Goal: Task Accomplishment & Management: Manage account settings

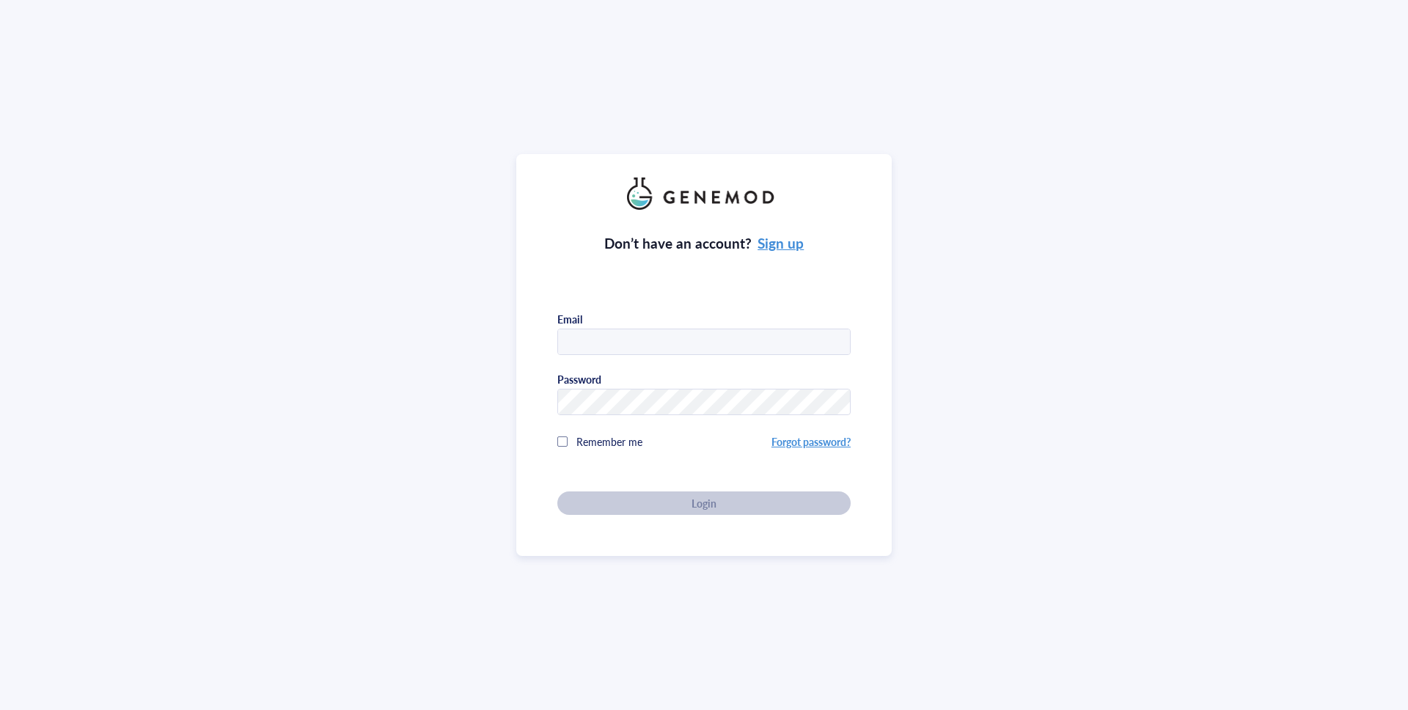
click at [695, 333] on input "text" at bounding box center [704, 342] width 292 height 26
type input "[EMAIL_ADDRESS][DOMAIN_NAME]"
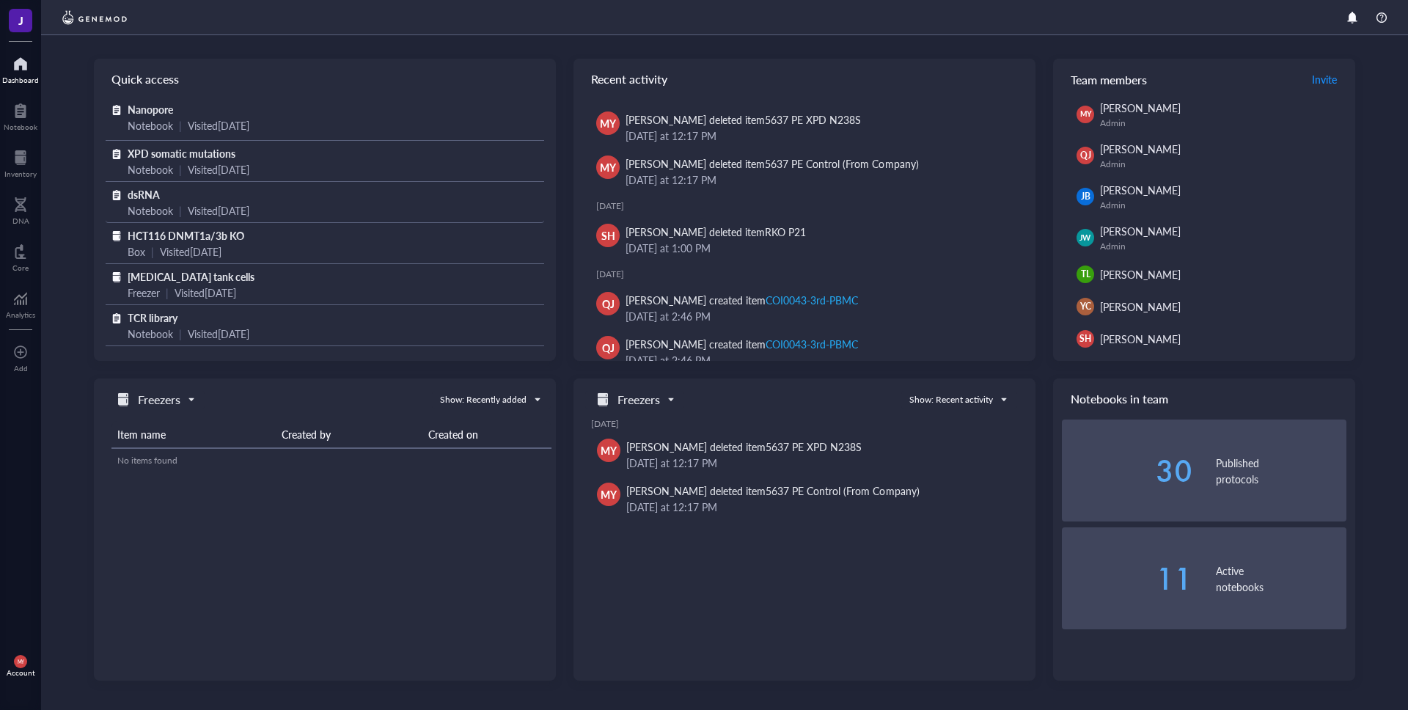
scroll to position [28, 0]
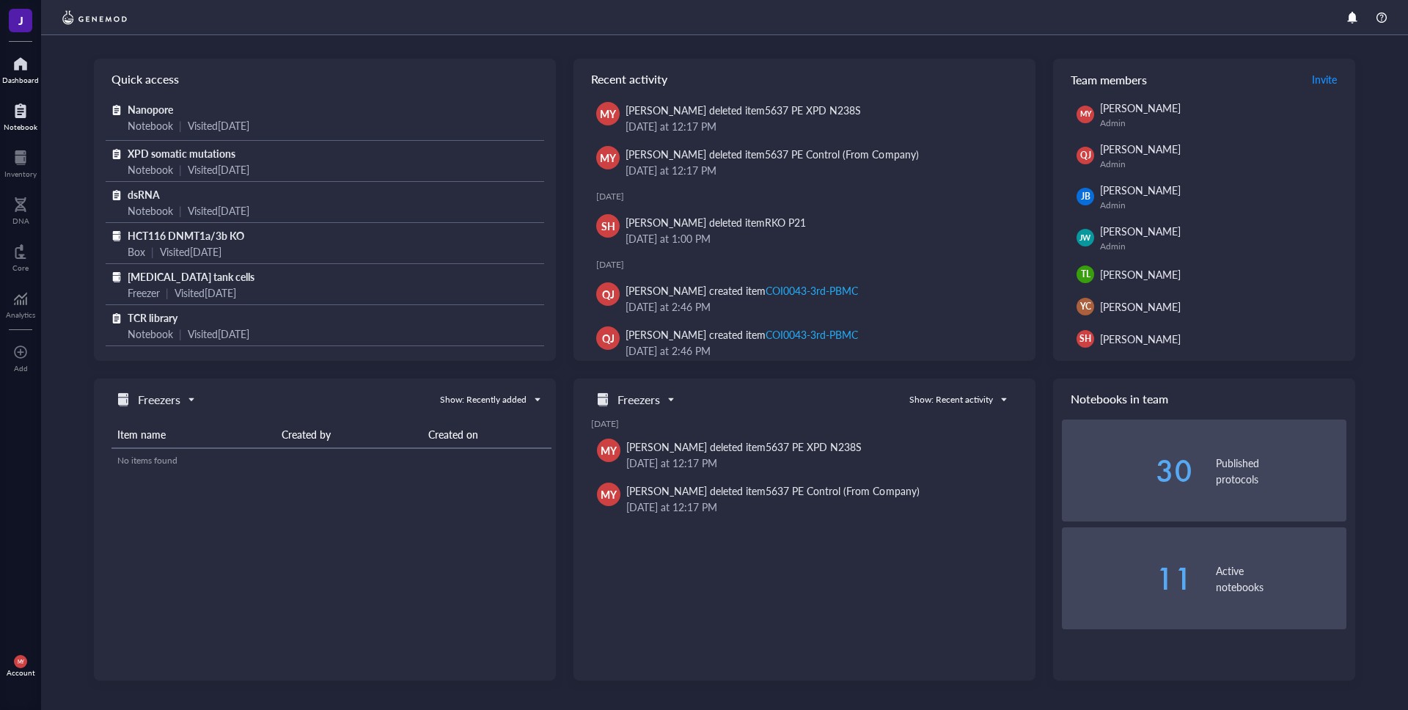
click at [17, 106] on div at bounding box center [21, 110] width 34 height 23
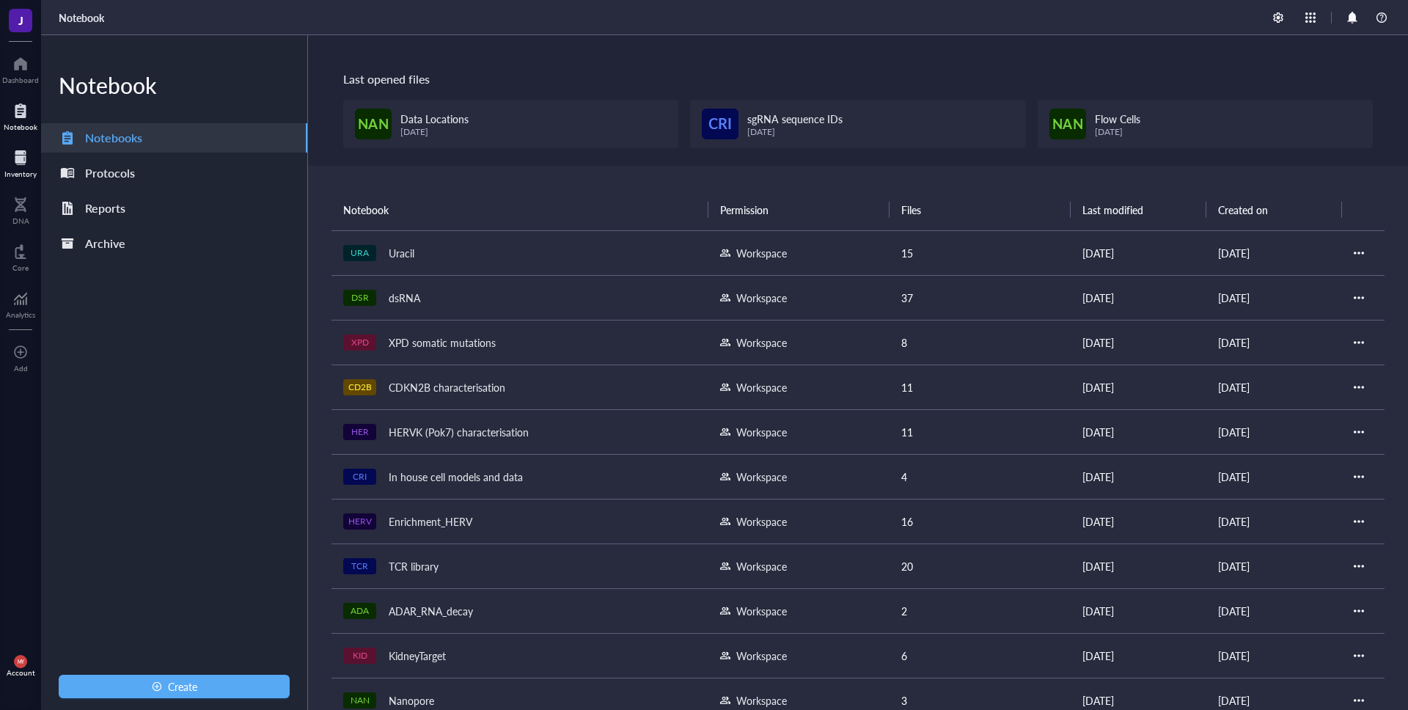
click at [13, 164] on div at bounding box center [20, 157] width 32 height 23
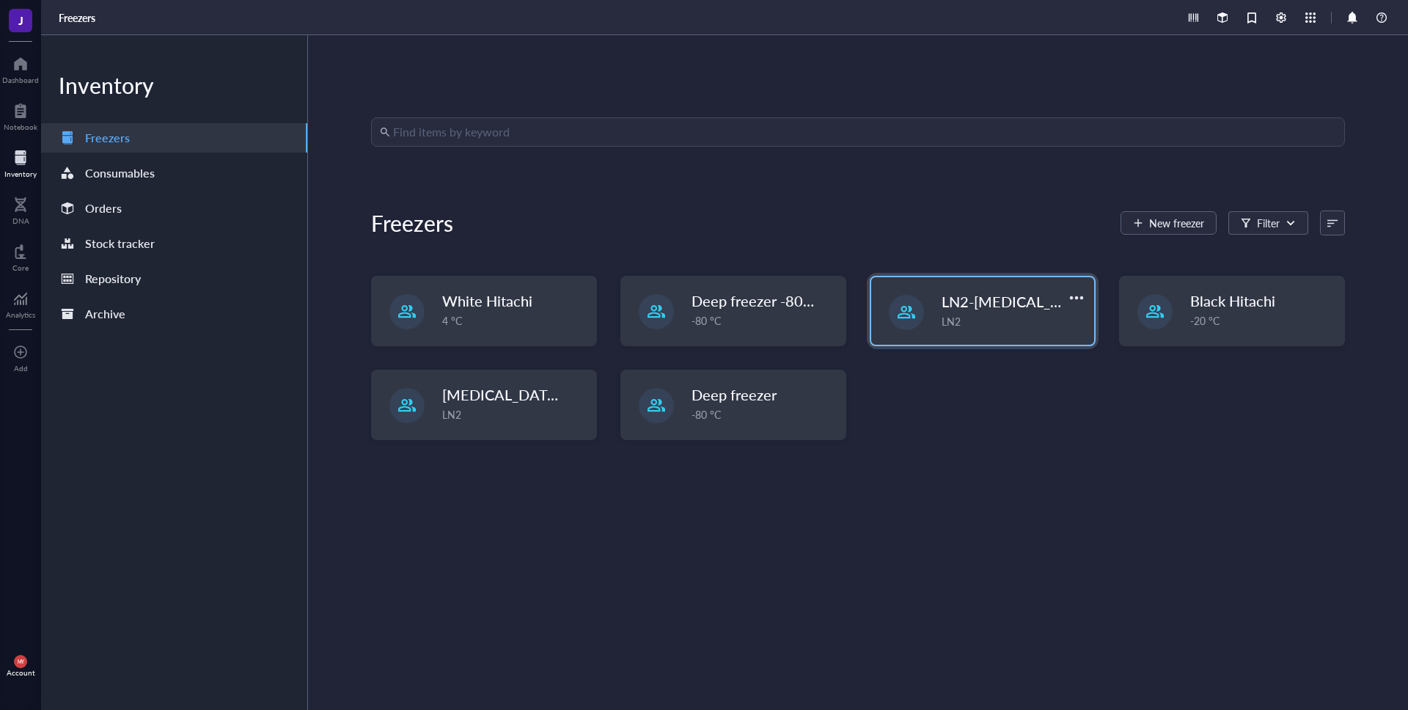
click at [1055, 320] on div "LN2" at bounding box center [1014, 321] width 144 height 16
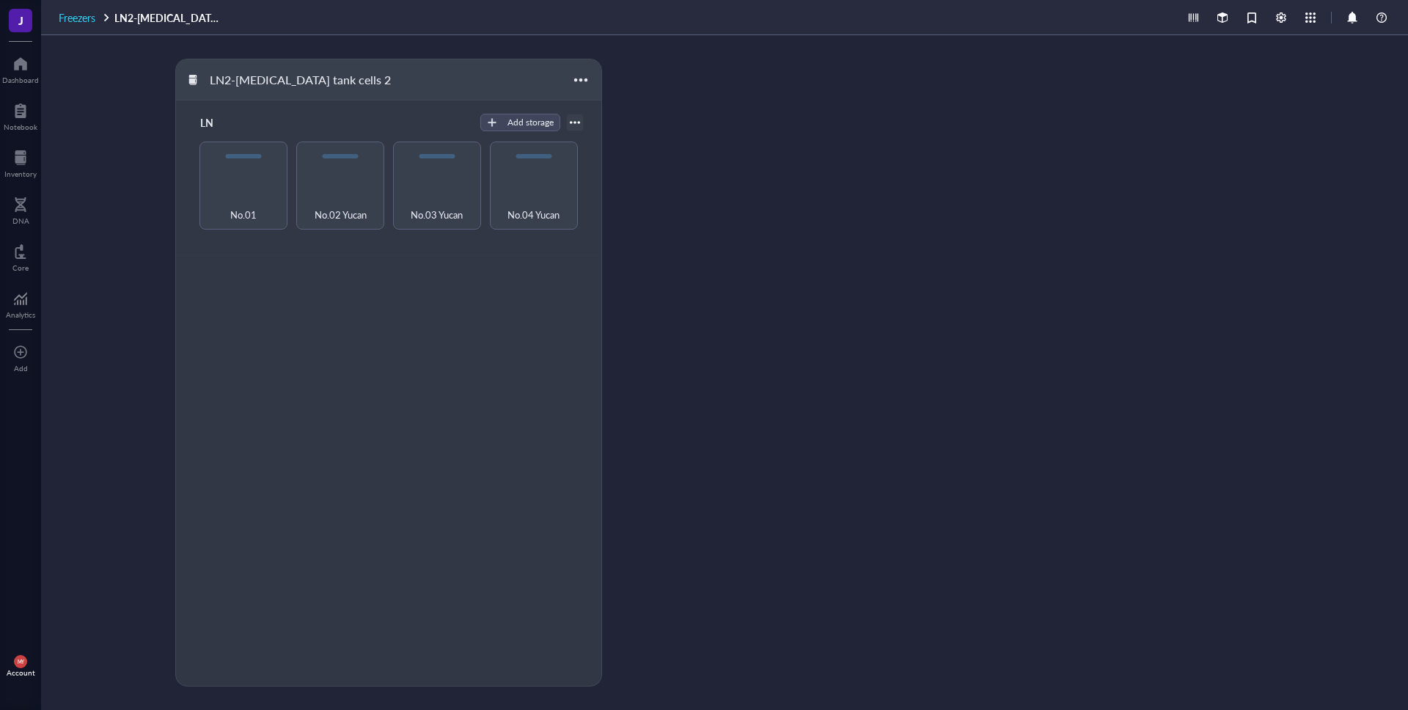
click at [87, 19] on span "Freezers" at bounding box center [77, 17] width 37 height 15
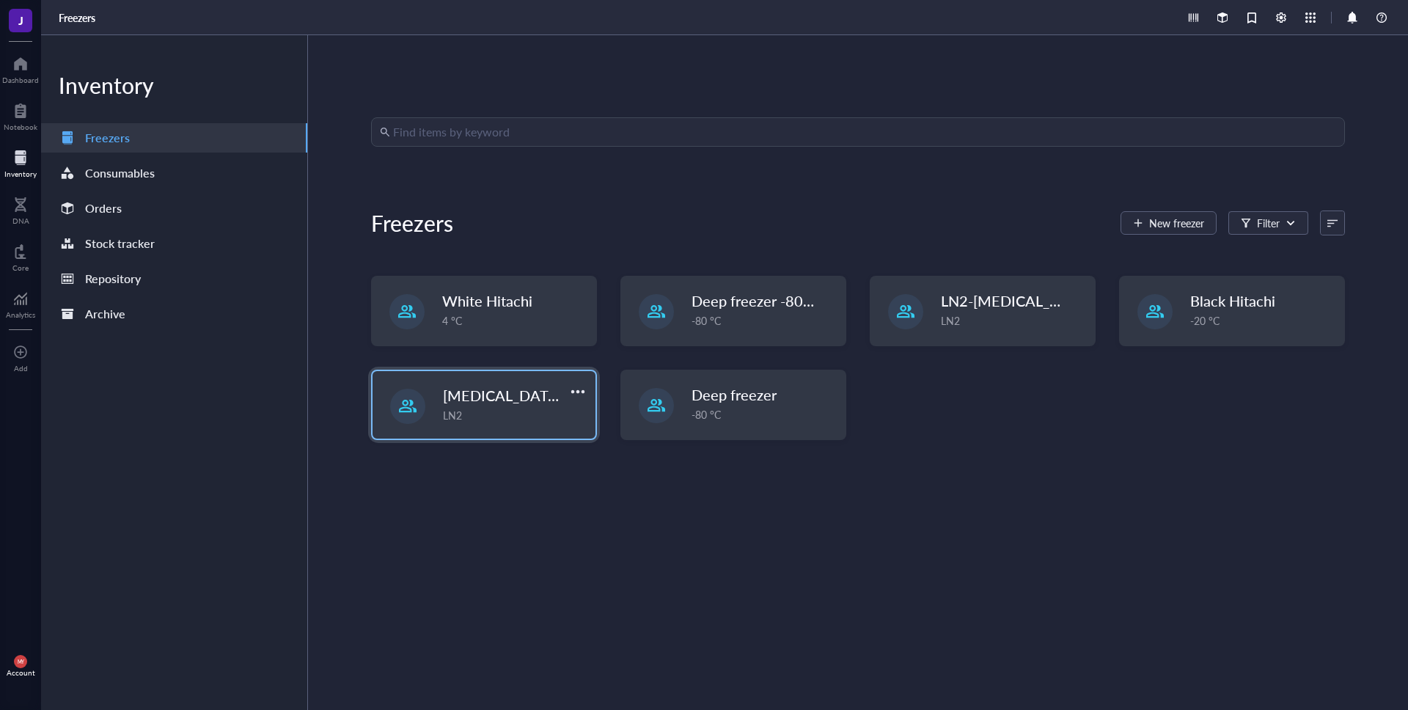
click at [475, 384] on div "[MEDICAL_DATA] tank cells LN2" at bounding box center [484, 404] width 223 height 67
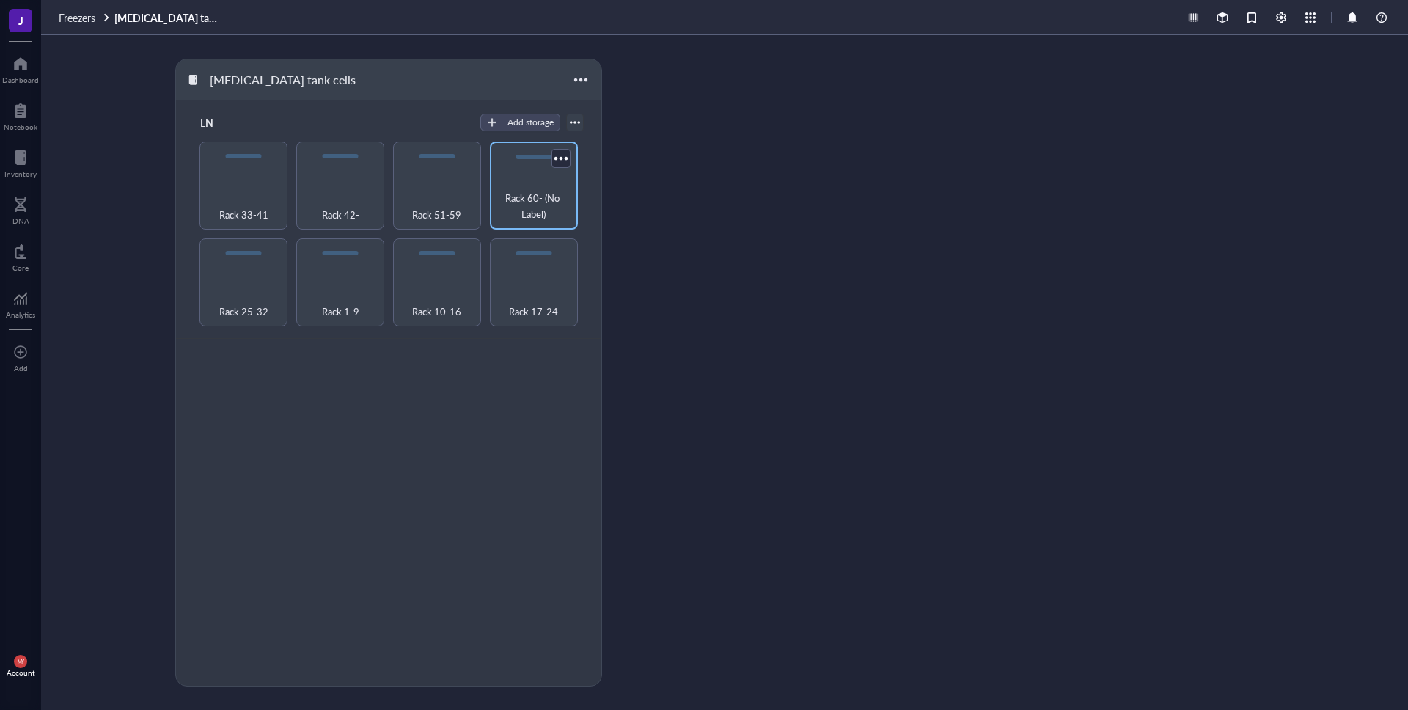
click at [554, 202] on span "Rack 60- (No Label)" at bounding box center [533, 206] width 73 height 32
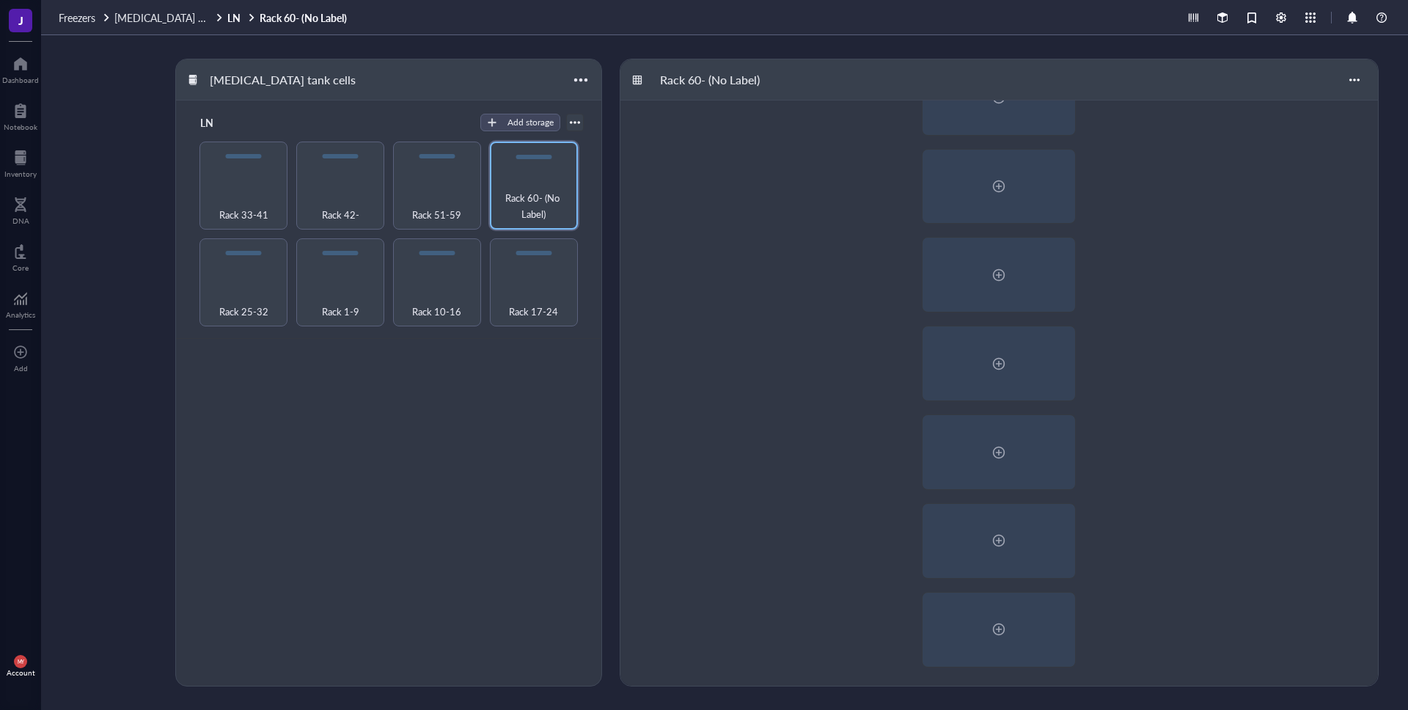
scroll to position [35, 0]
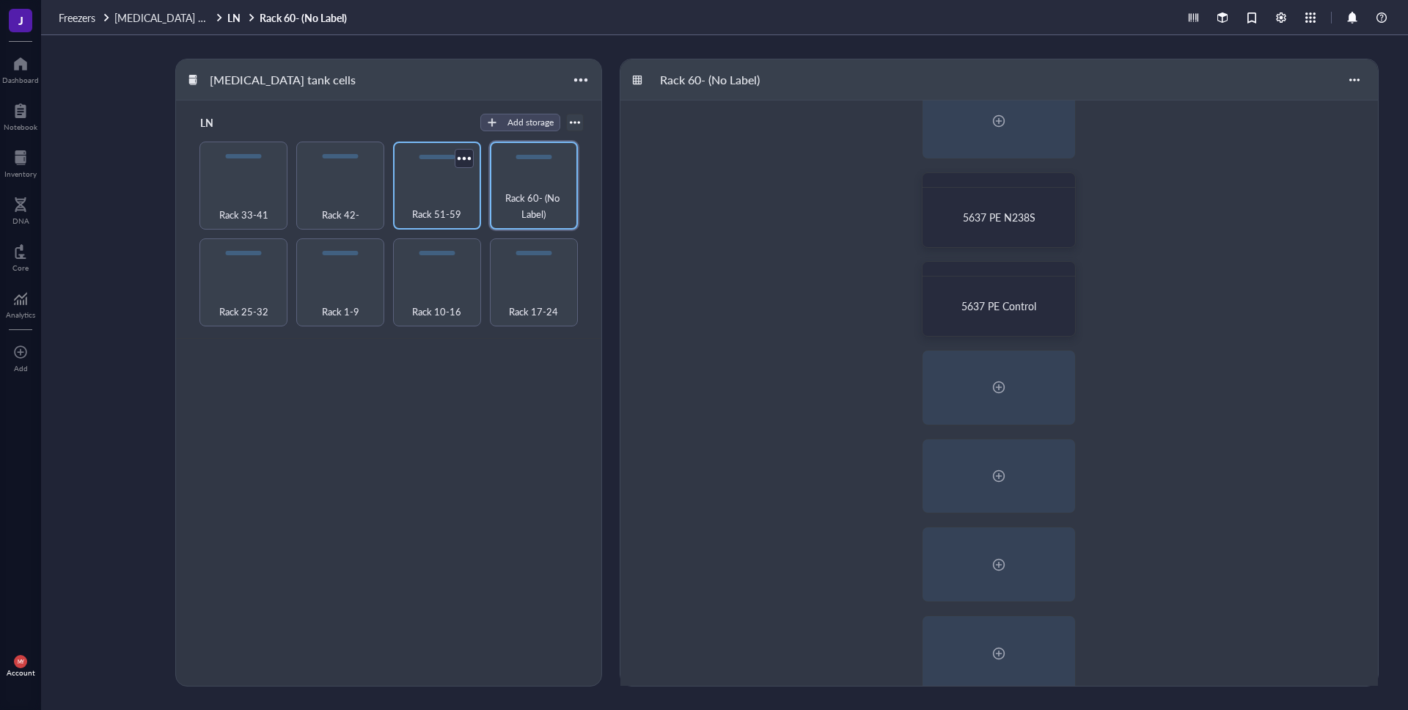
click at [420, 205] on div "Rack 51-59" at bounding box center [436, 206] width 73 height 32
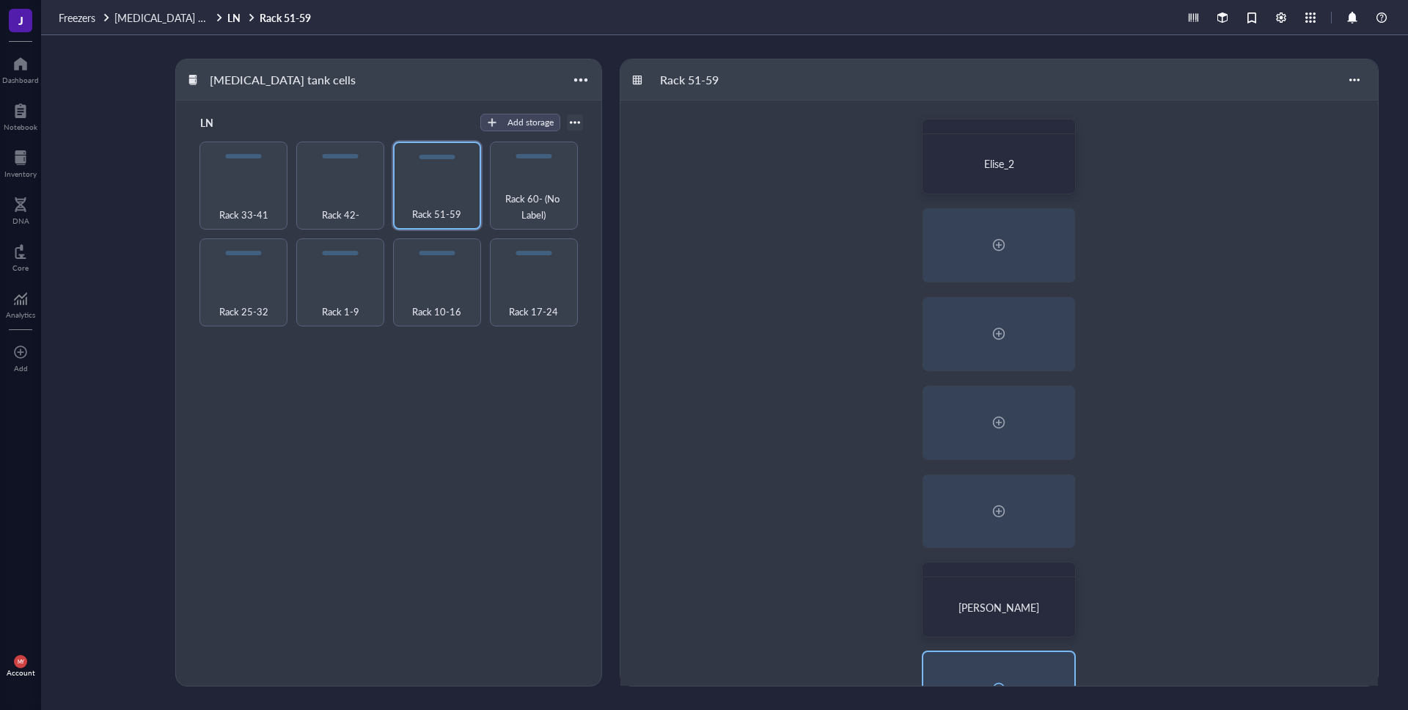
scroll to position [325, 0]
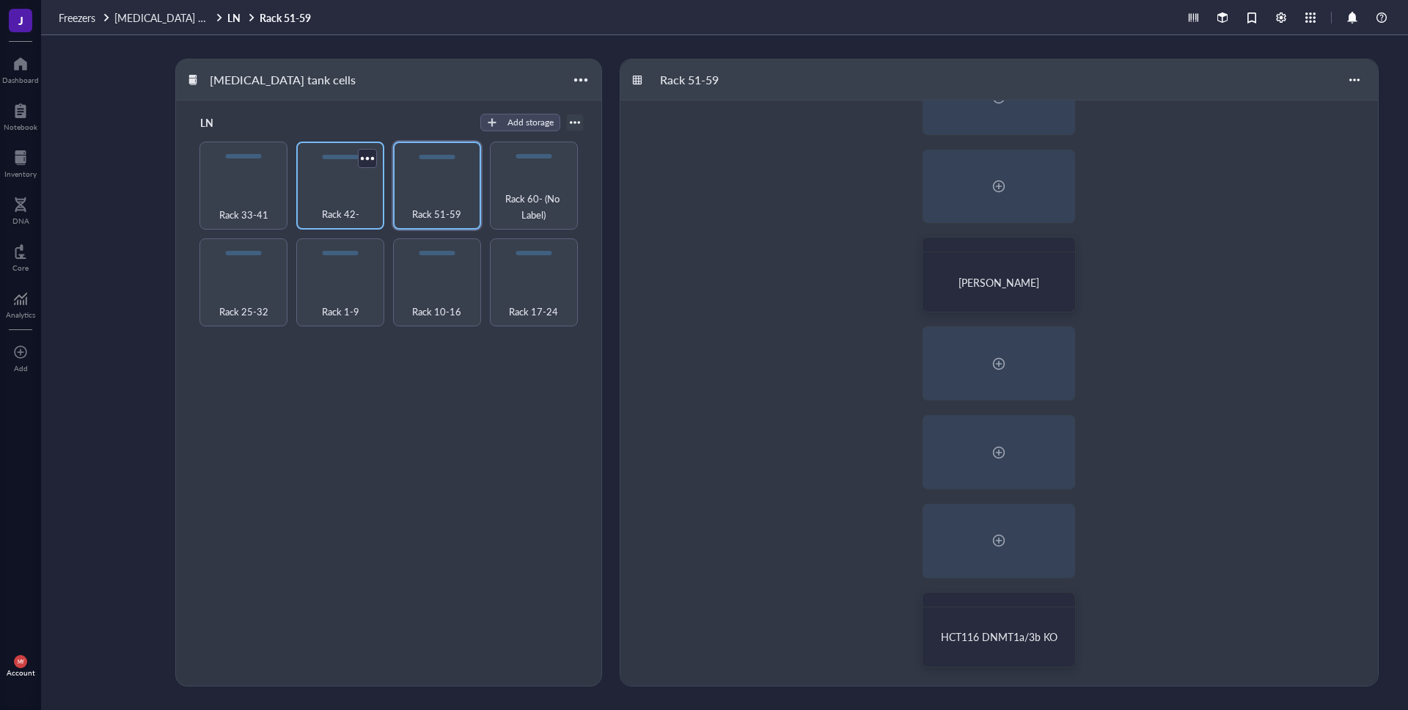
click at [322, 188] on div "Rack 42-" at bounding box center [340, 186] width 88 height 88
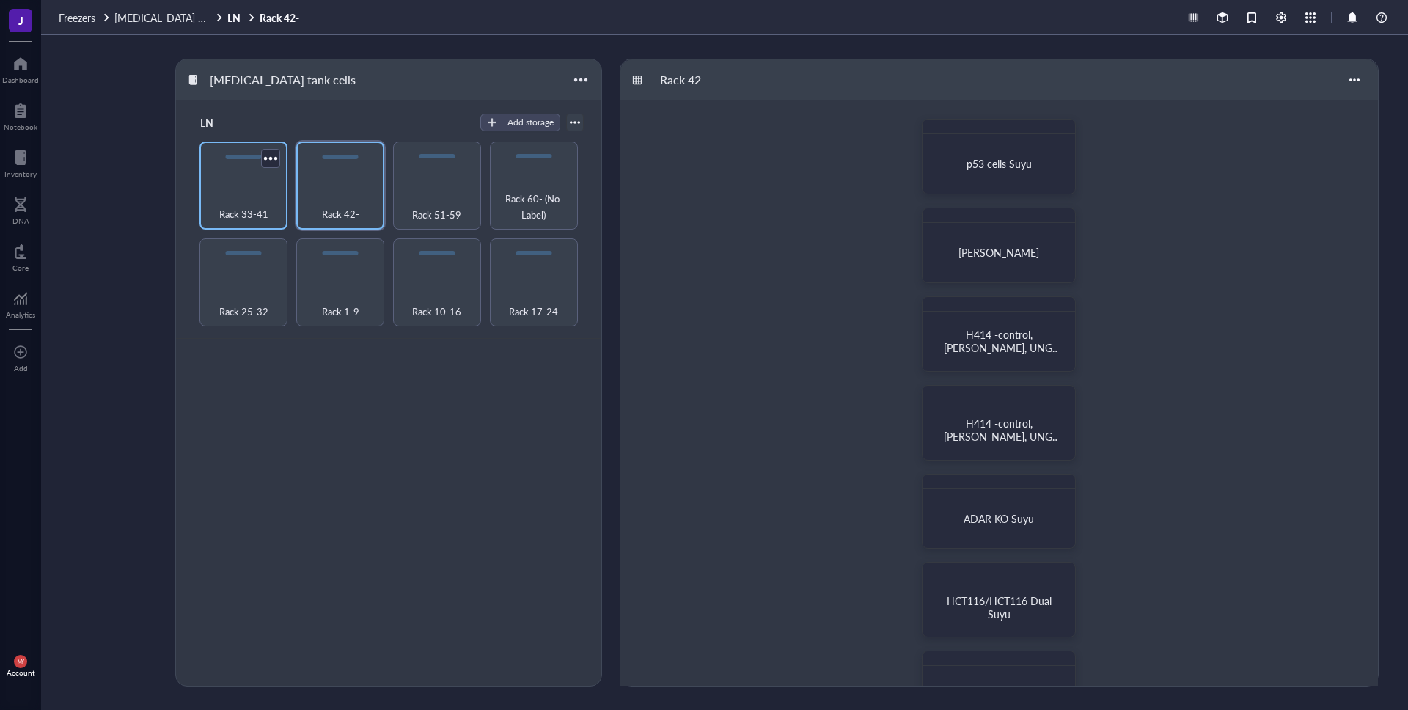
click at [276, 190] on div "Rack 33-41" at bounding box center [243, 186] width 88 height 88
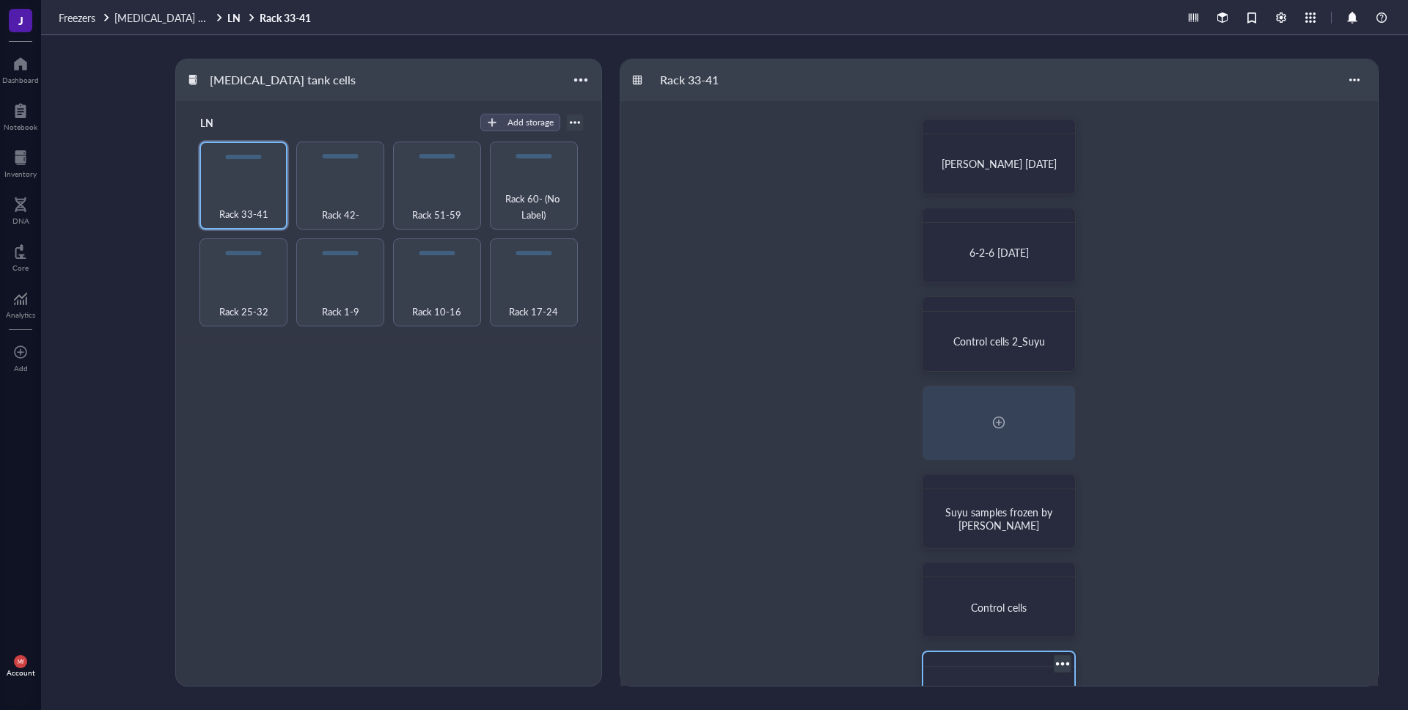
scroll to position [325, 0]
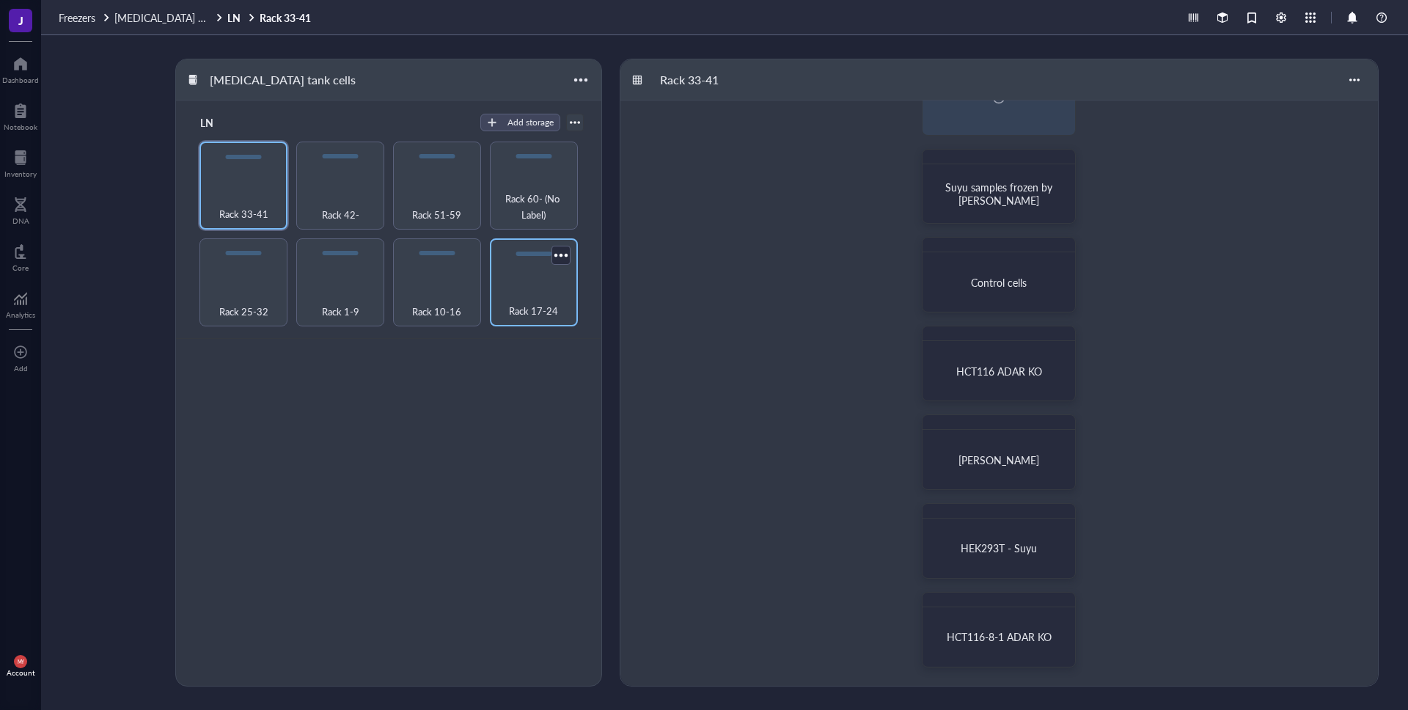
click at [548, 312] on span "Rack 17-24" at bounding box center [533, 311] width 49 height 16
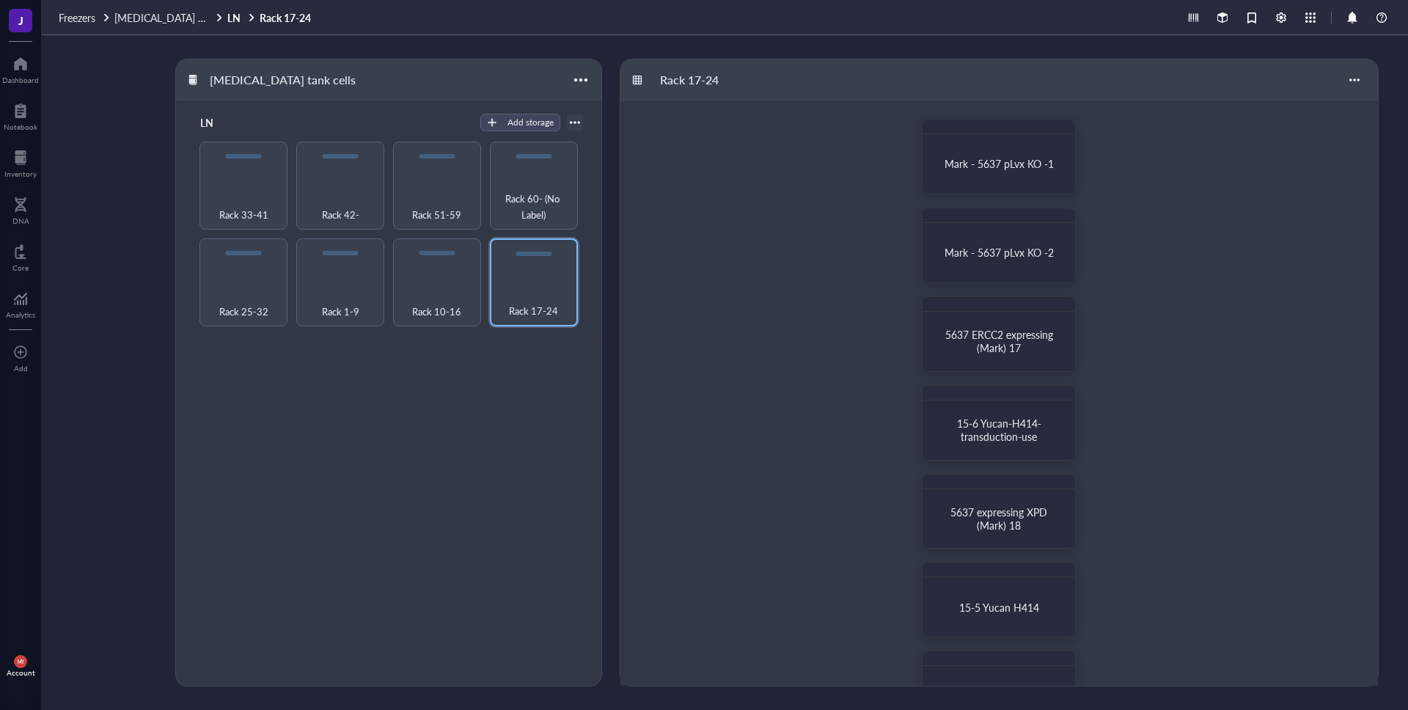
scroll to position [325, 0]
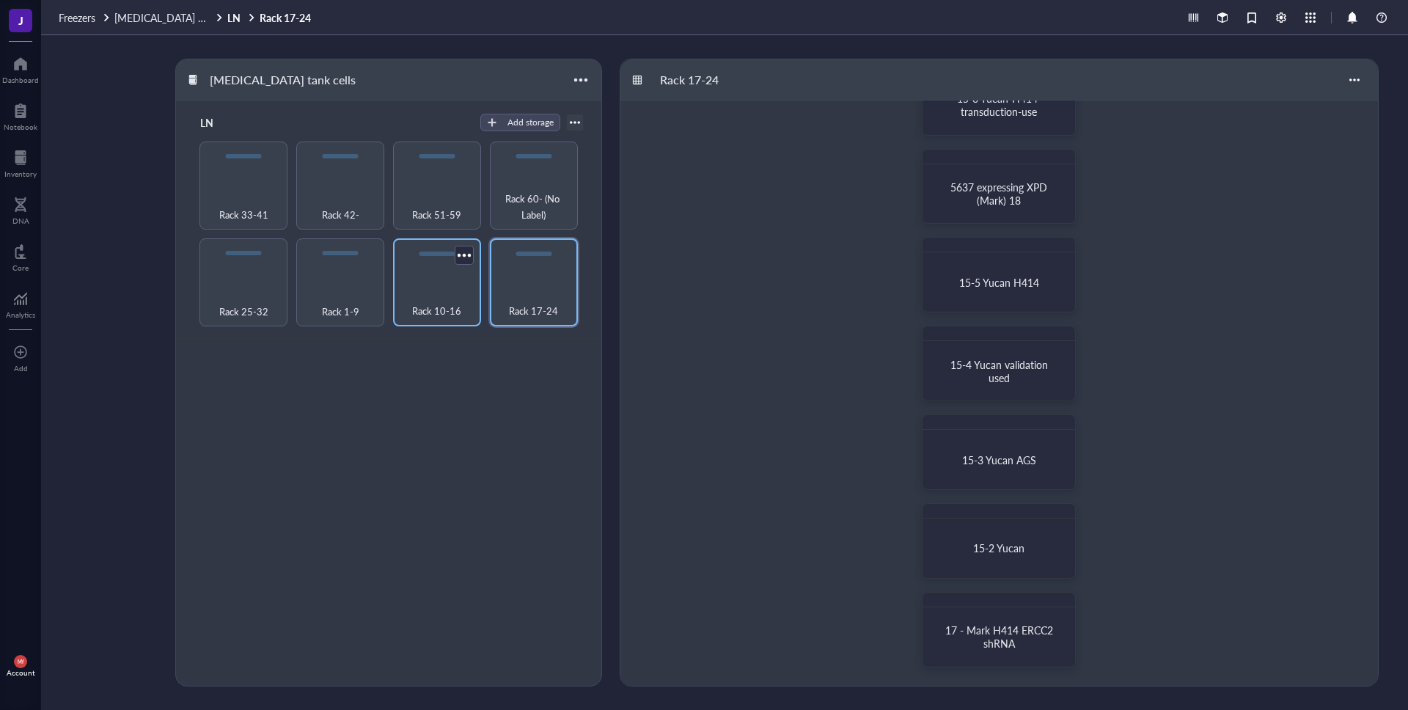
click at [453, 308] on span "Rack 10-16" at bounding box center [436, 311] width 49 height 16
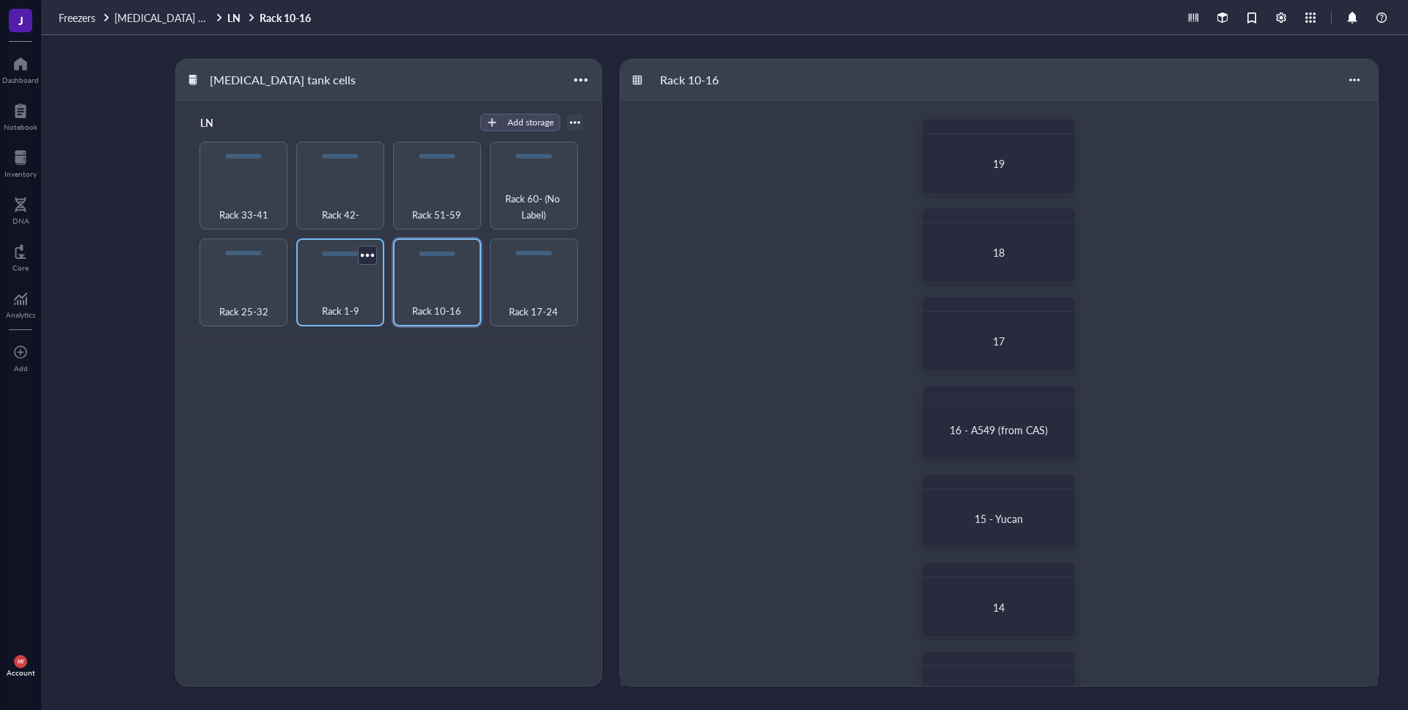
click at [372, 312] on div "Rack 1-9" at bounding box center [340, 303] width 73 height 32
click at [220, 306] on span "Rack 25-32" at bounding box center [243, 311] width 49 height 16
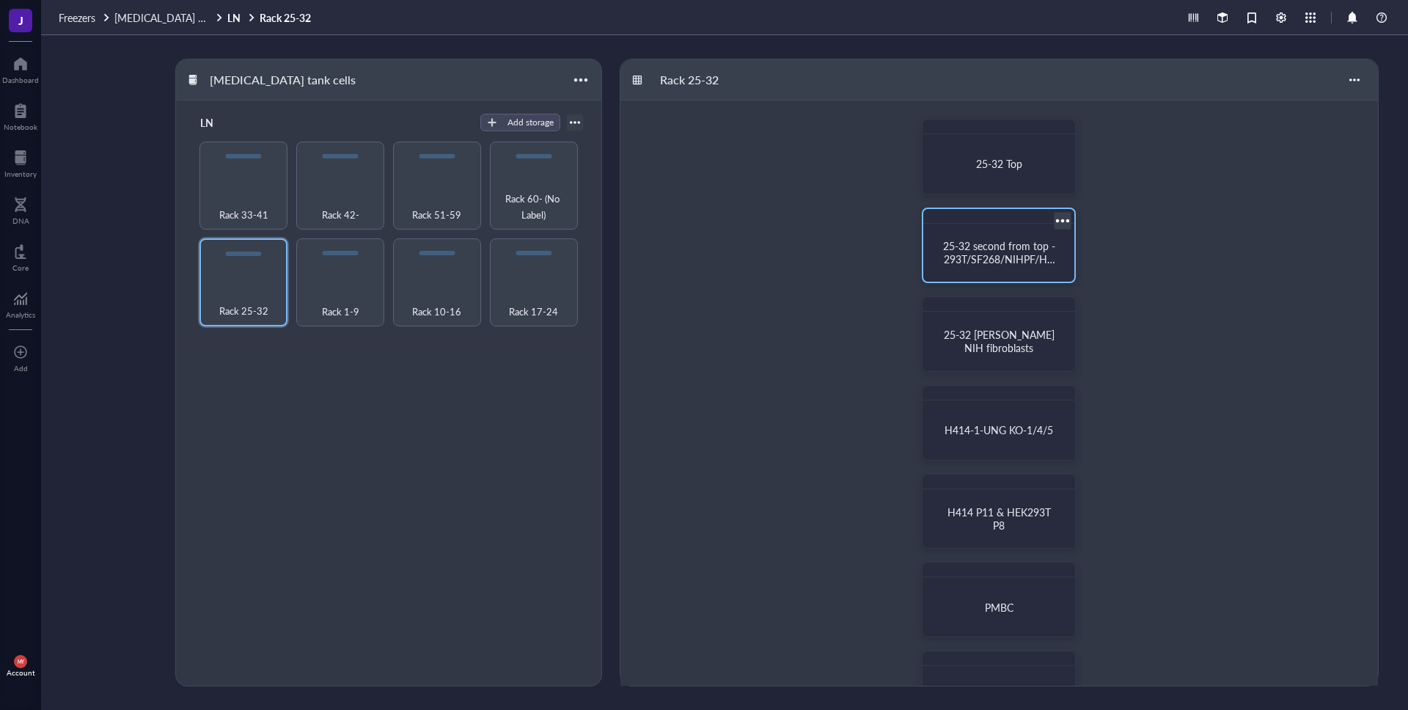
click at [1029, 272] on div "25-32 second from top - 293T/SF268/NIHPF/HCT116" at bounding box center [998, 253] width 139 height 46
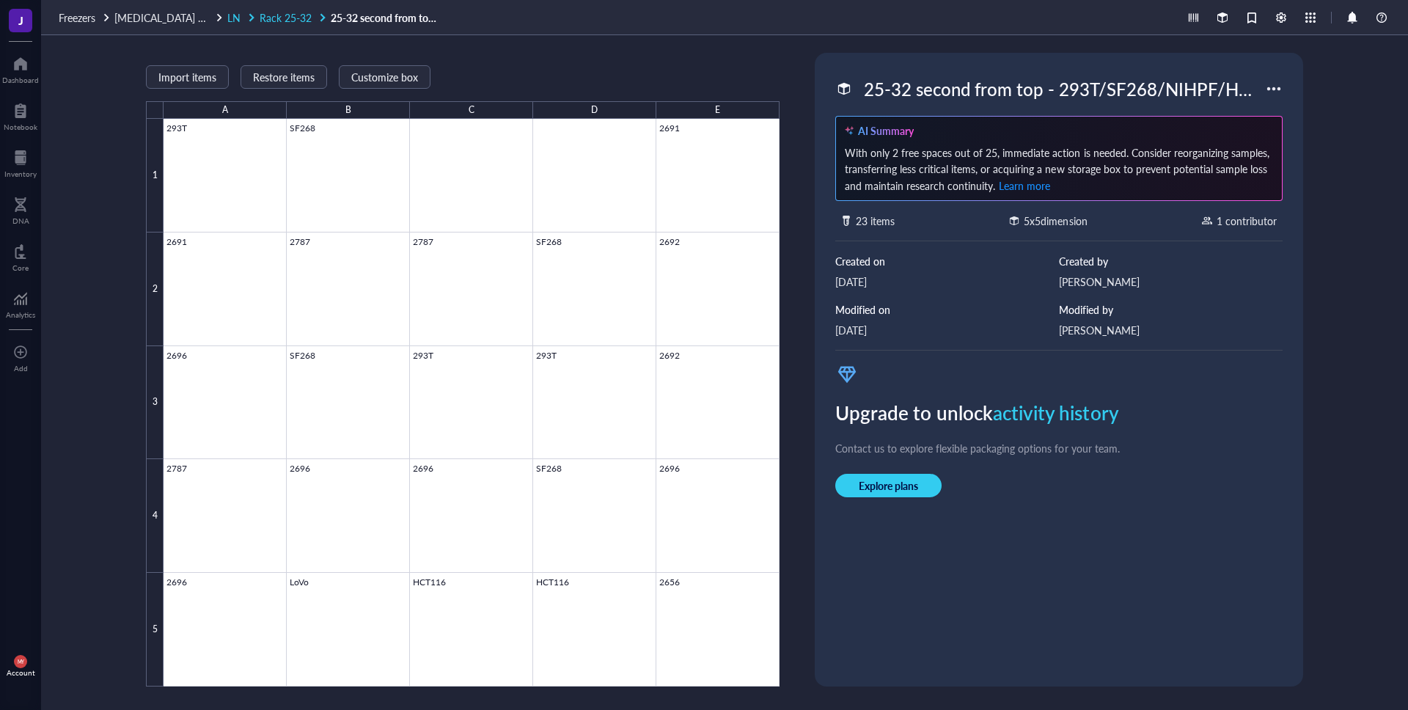
click at [289, 23] on span "Rack 25-32" at bounding box center [286, 17] width 52 height 15
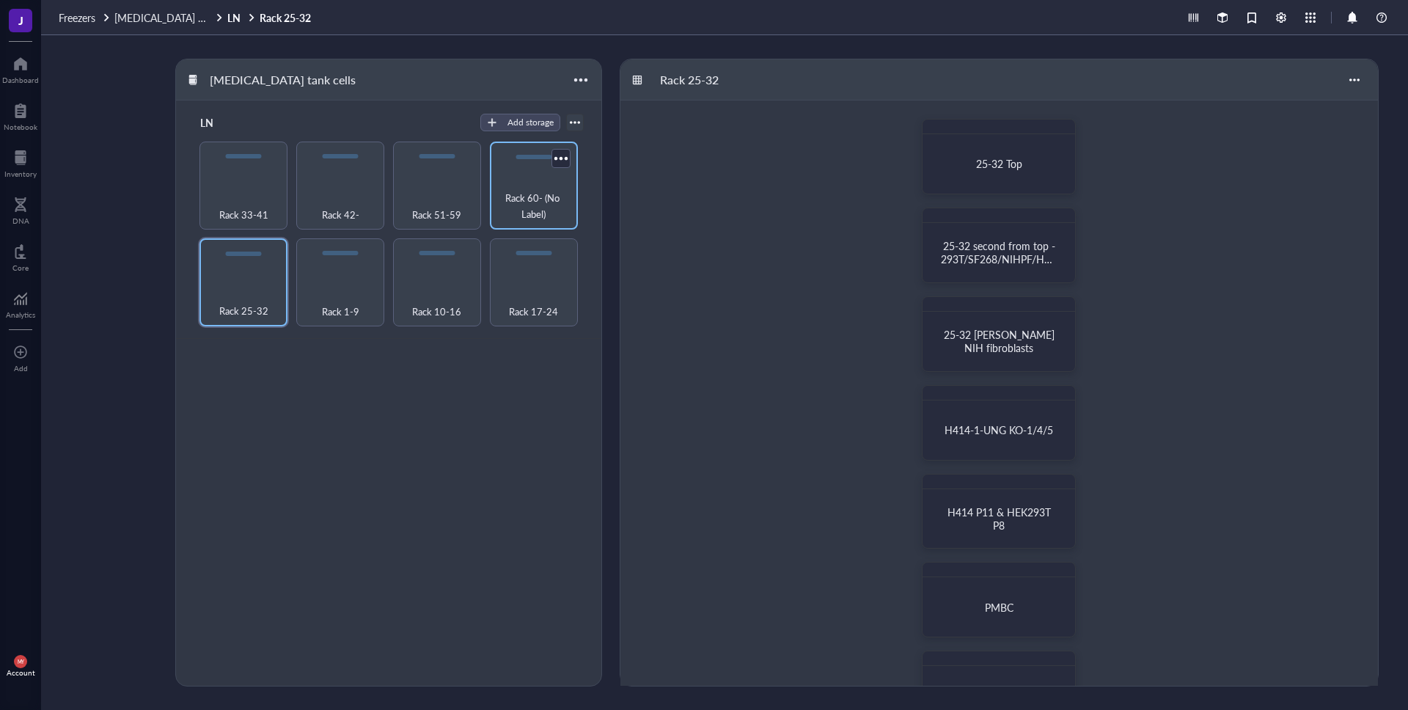
click at [496, 209] on div "Rack 60- (No Label)" at bounding box center [534, 186] width 88 height 88
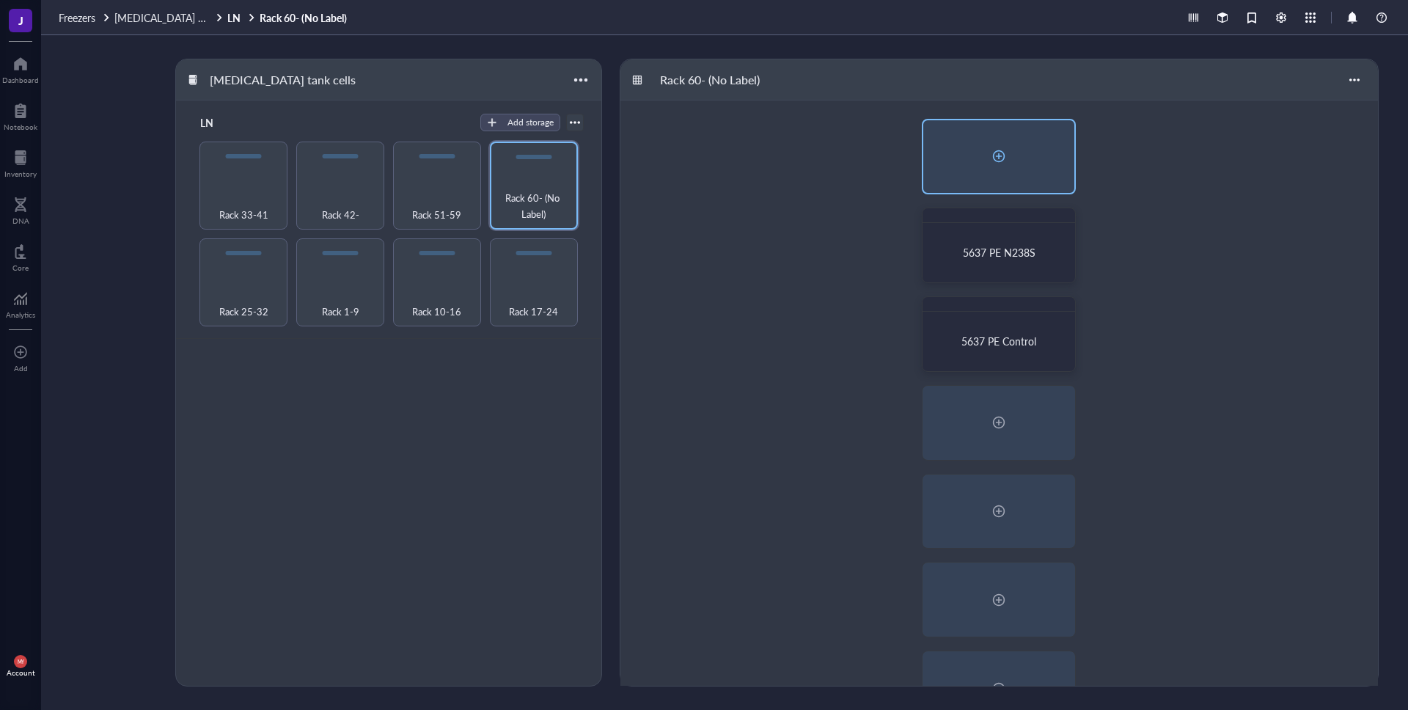
click at [1007, 152] on div at bounding box center [998, 155] width 23 height 23
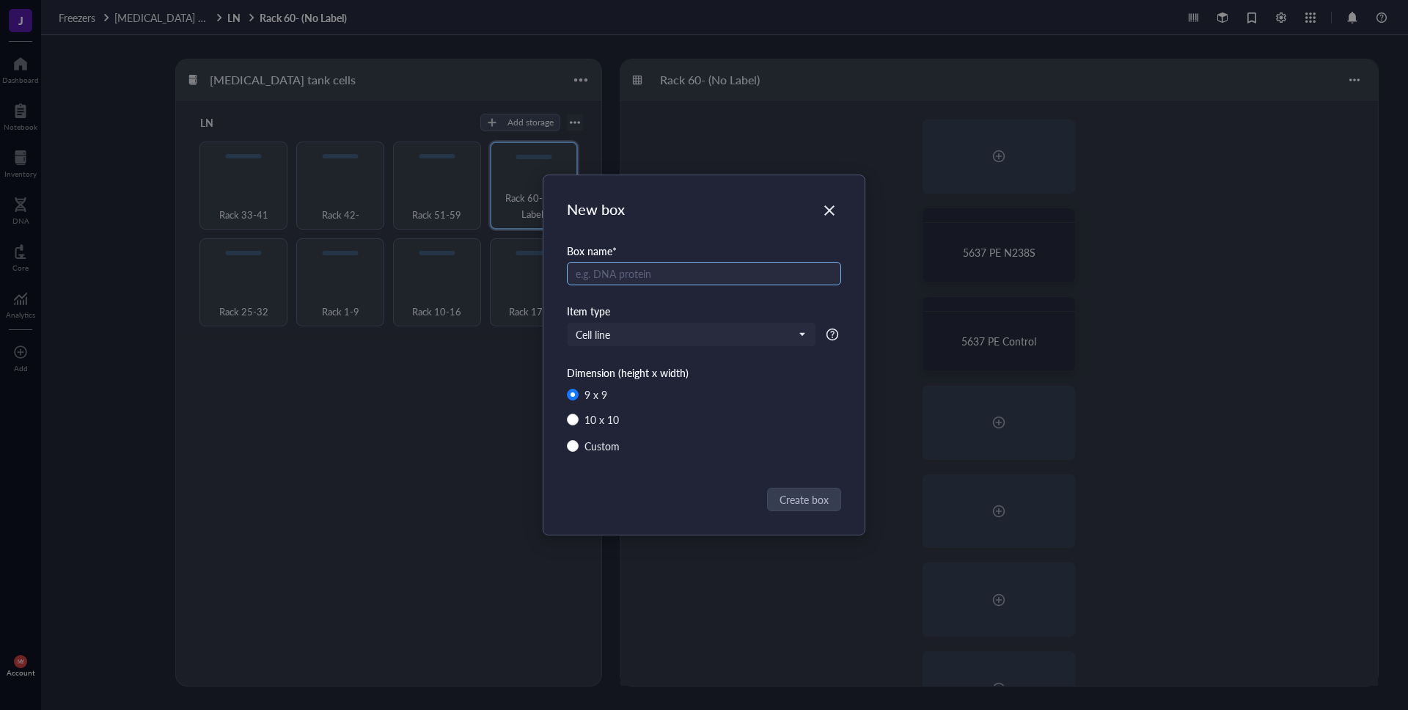
radio input "false"
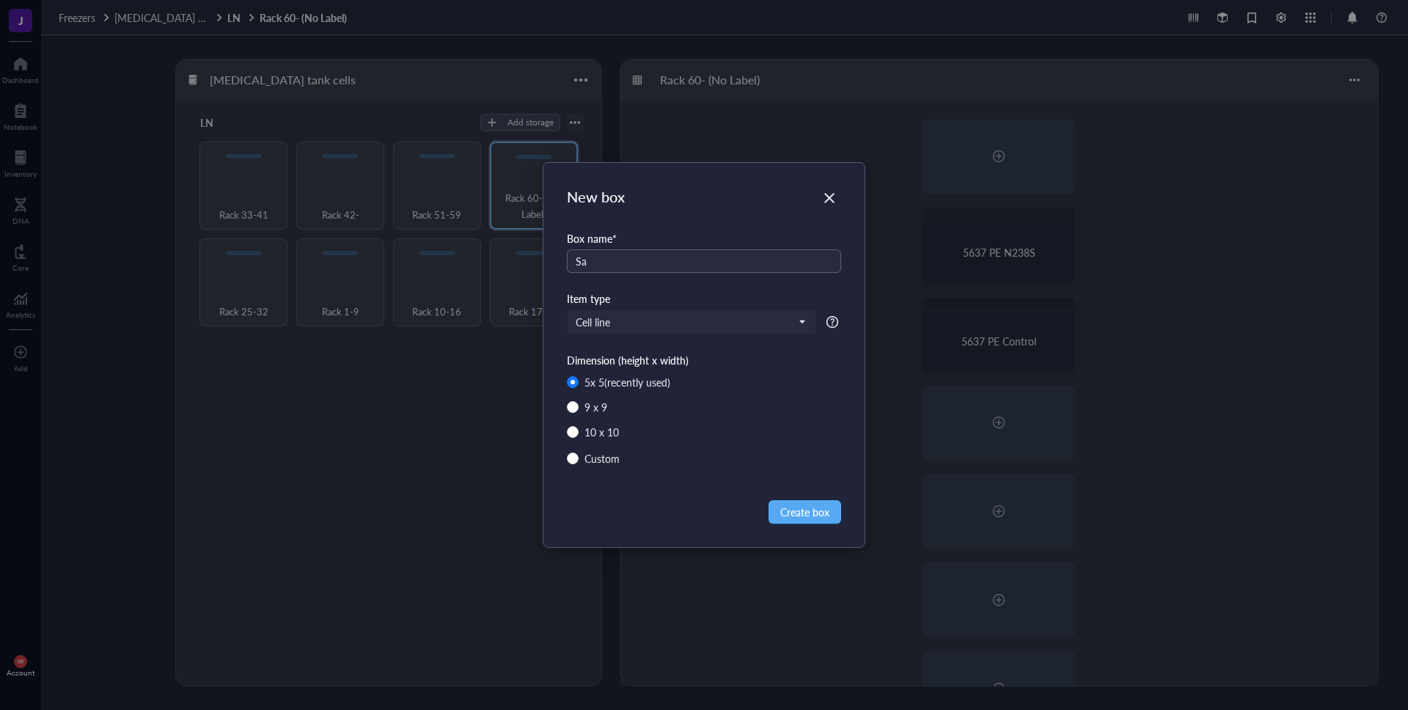
type input "S"
type input "Cell's From [GEOGRAPHIC_DATA]"
click at [798, 521] on button "Create box" at bounding box center [805, 511] width 73 height 23
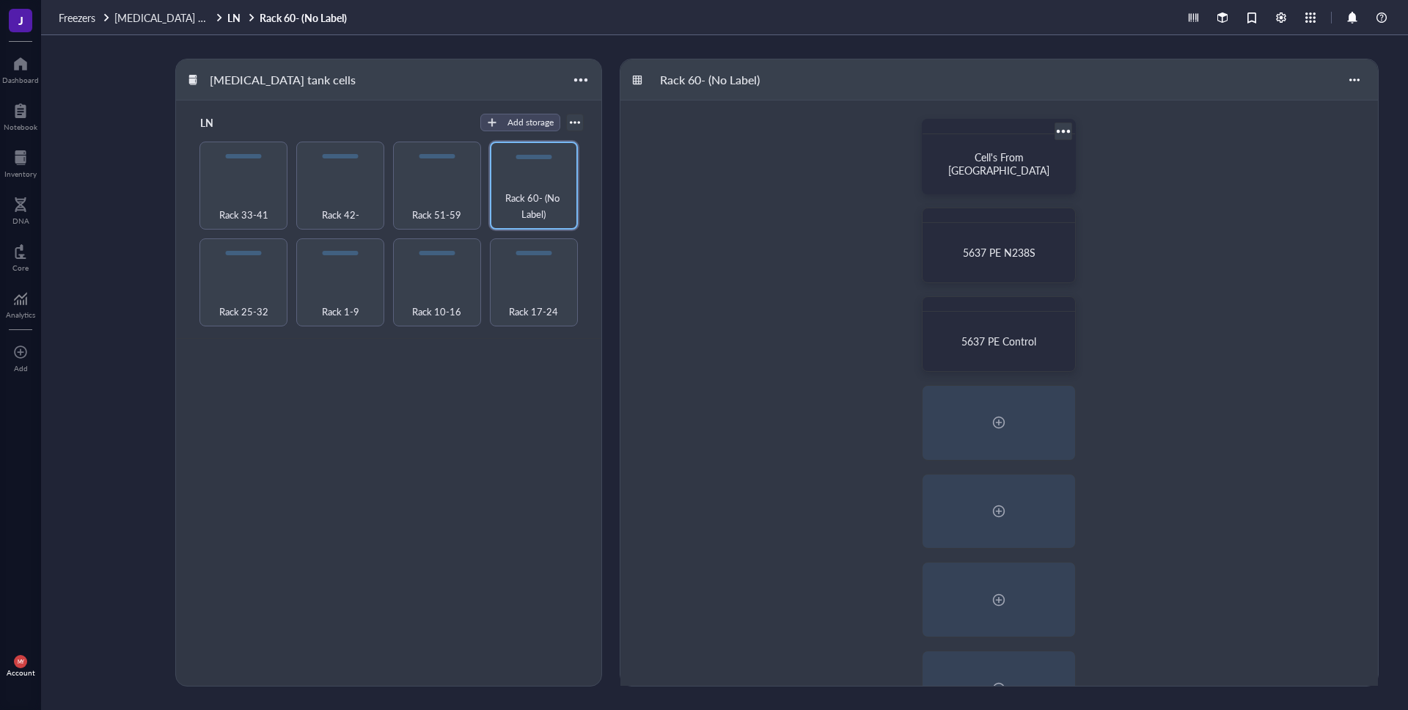
click at [993, 176] on div "Cell's From [GEOGRAPHIC_DATA]" at bounding box center [998, 164] width 141 height 48
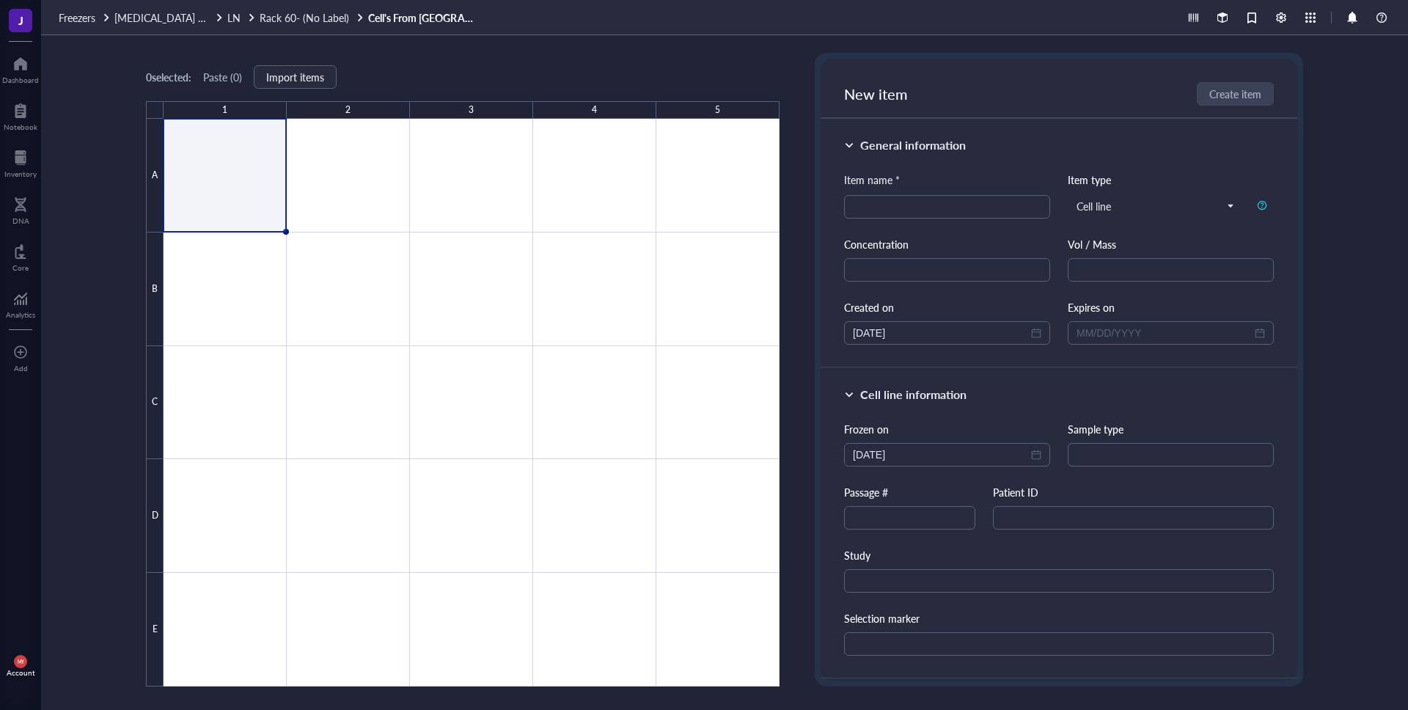
click at [411, 19] on link "Cell's From [GEOGRAPHIC_DATA]" at bounding box center [423, 17] width 110 height 13
click at [283, 13] on span "Rack 60- (No Label)" at bounding box center [304, 17] width 89 height 15
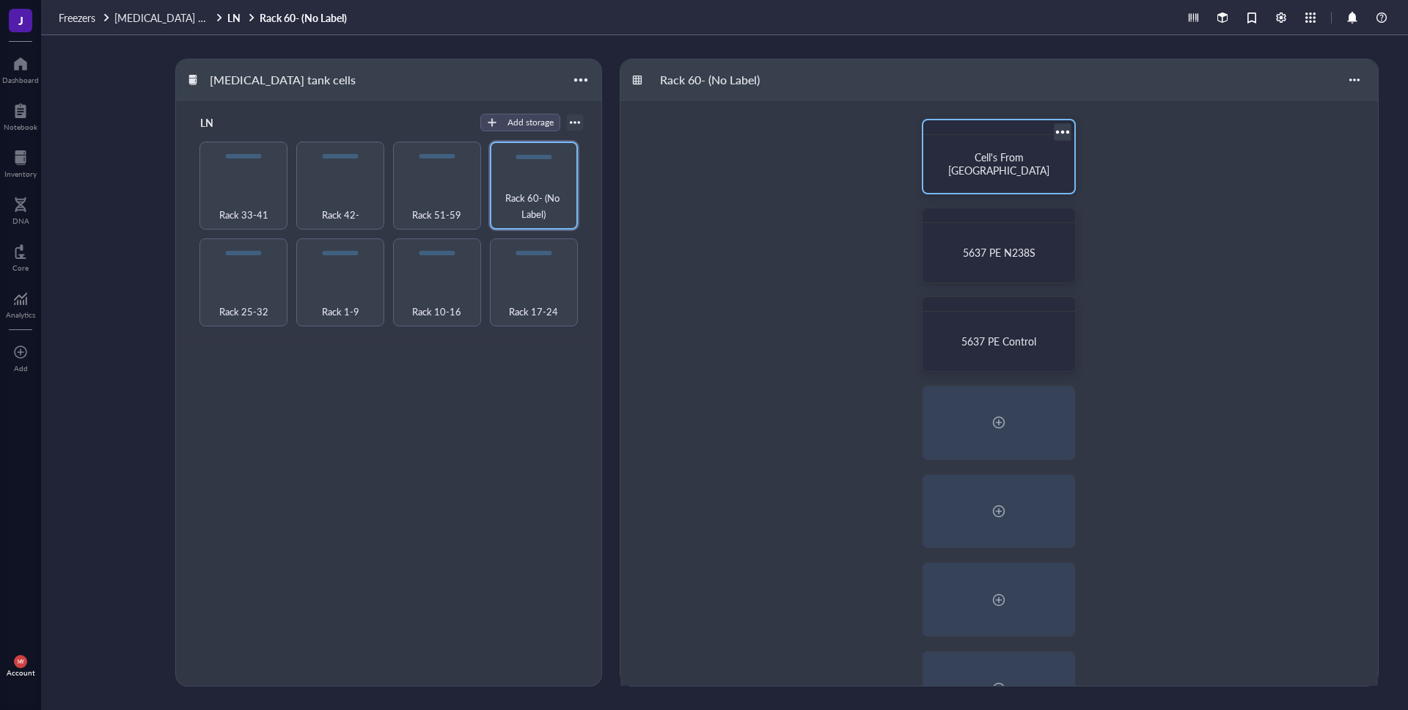
click at [1060, 136] on div at bounding box center [1062, 131] width 21 height 21
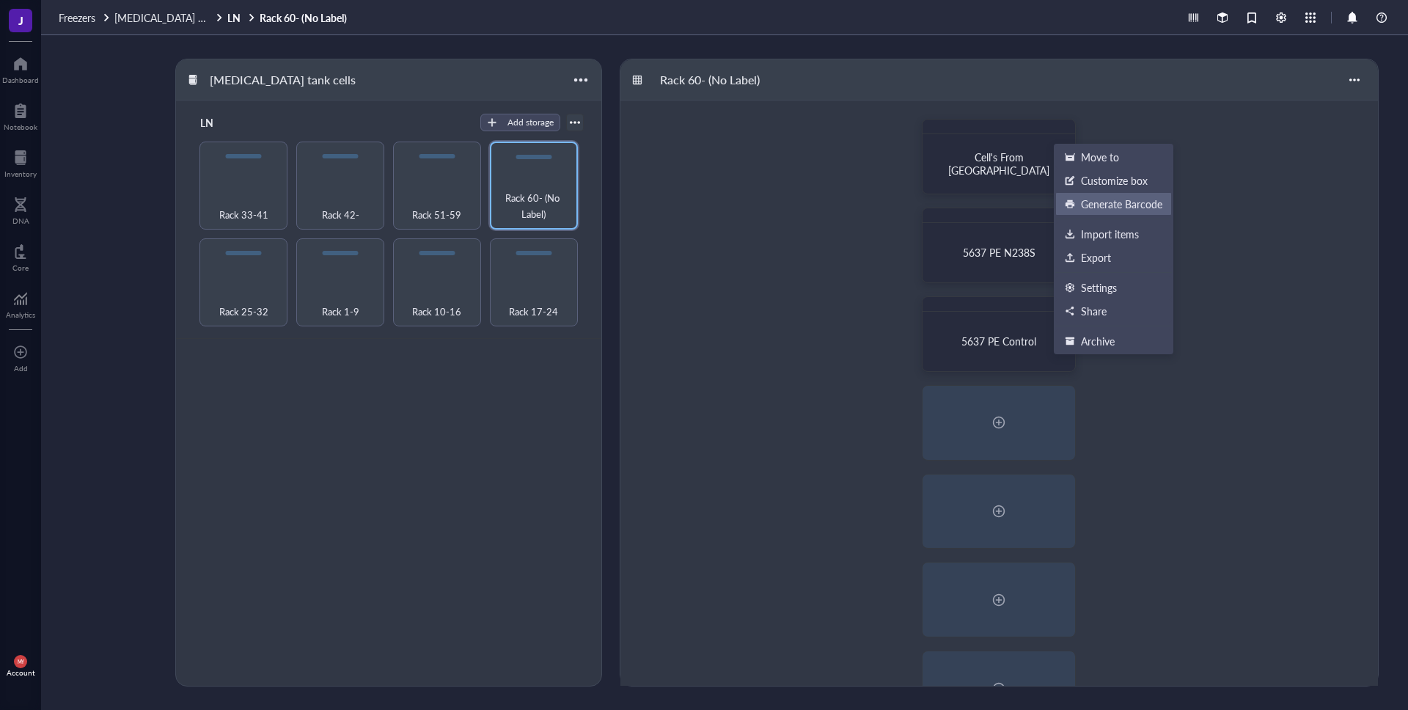
click at [1107, 205] on div "Generate Barcode" at bounding box center [1121, 203] width 81 height 13
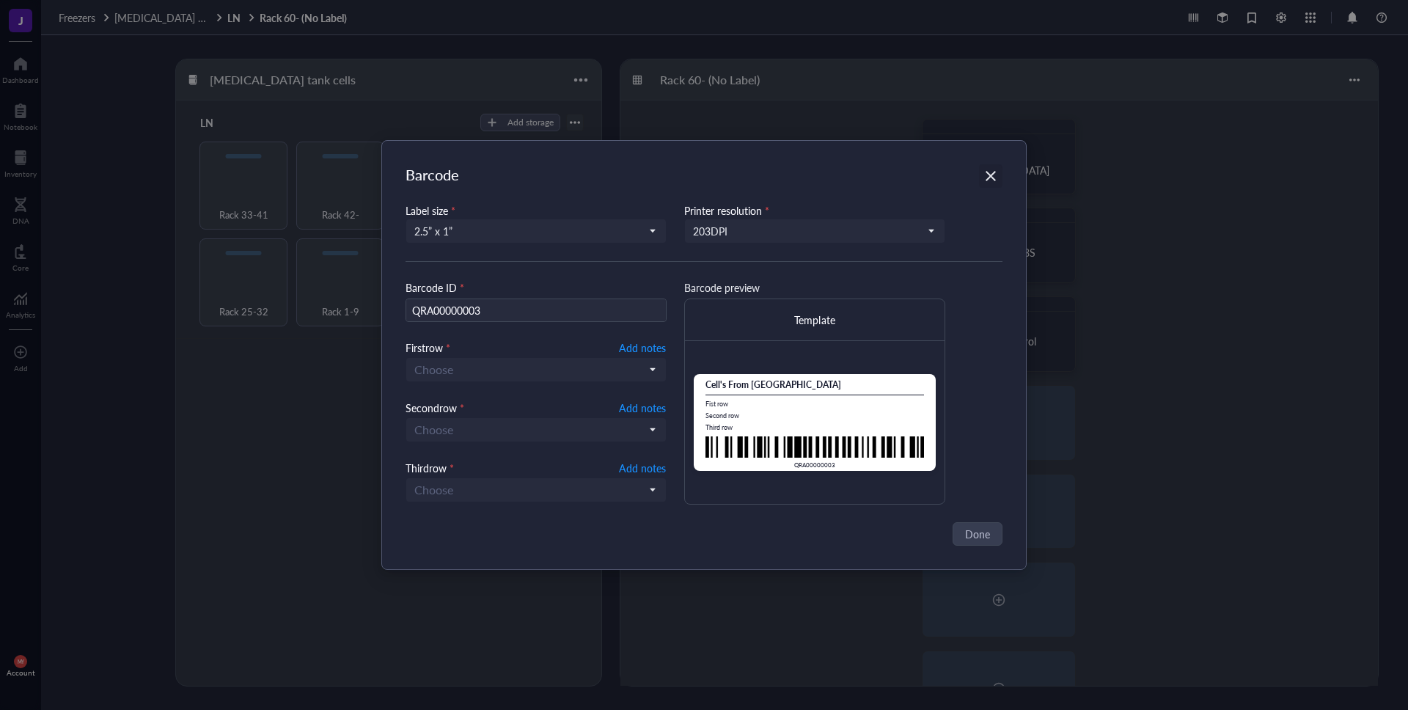
click at [993, 177] on icon "Close" at bounding box center [991, 176] width 10 height 10
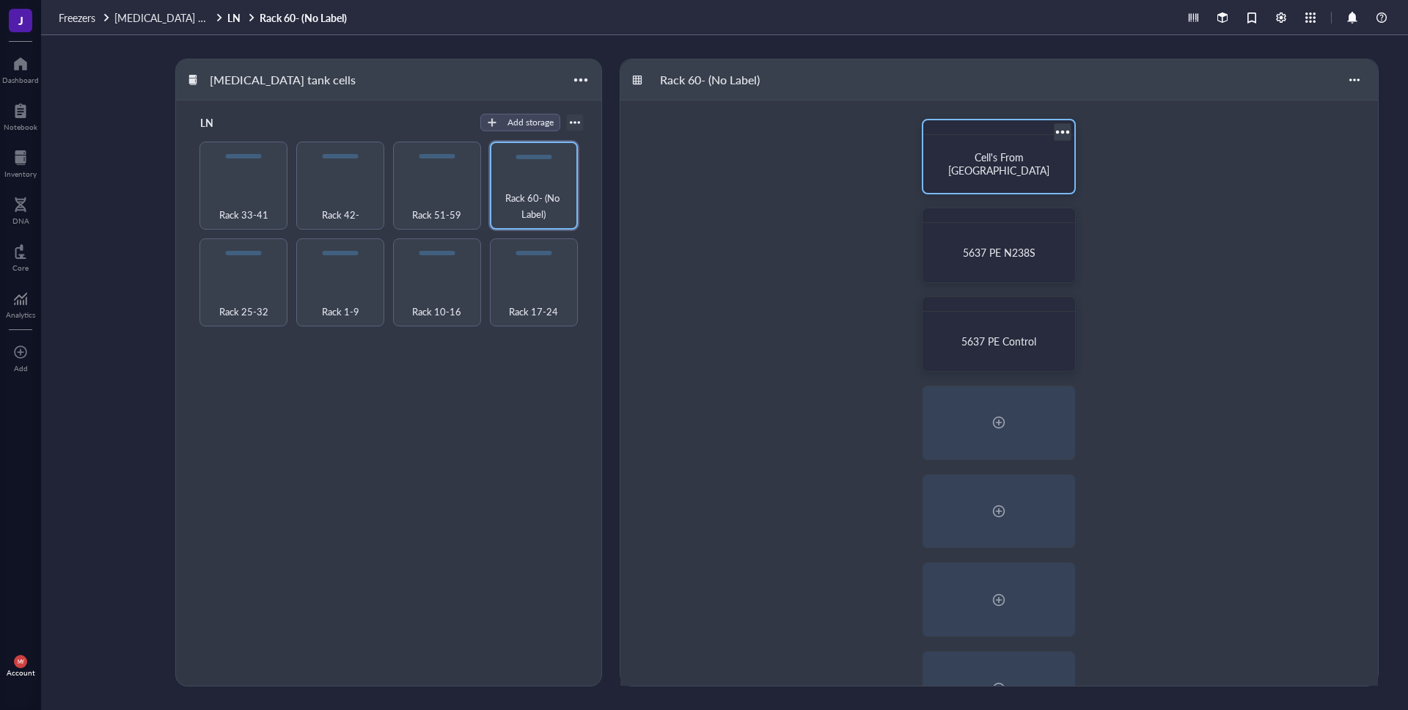
click at [1066, 133] on div at bounding box center [1062, 131] width 21 height 21
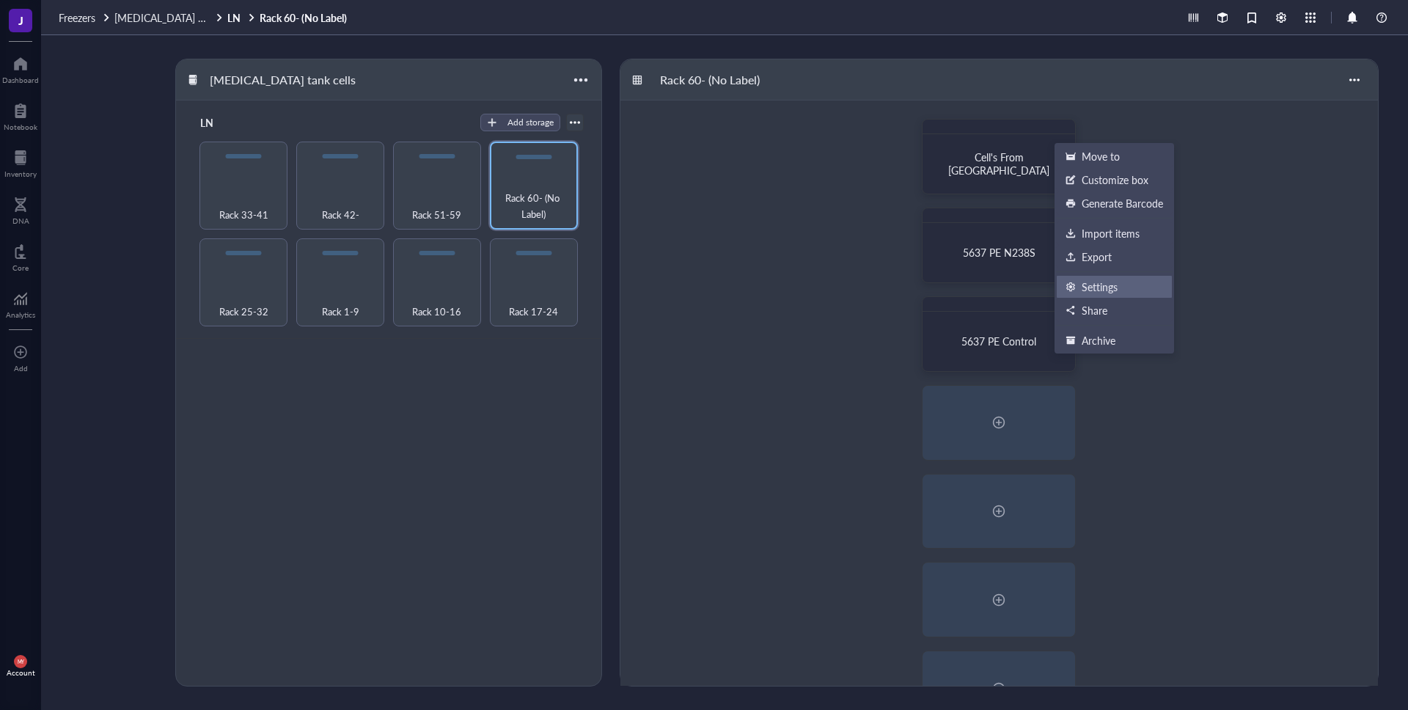
click at [1101, 295] on li "Settings" at bounding box center [1114, 286] width 117 height 23
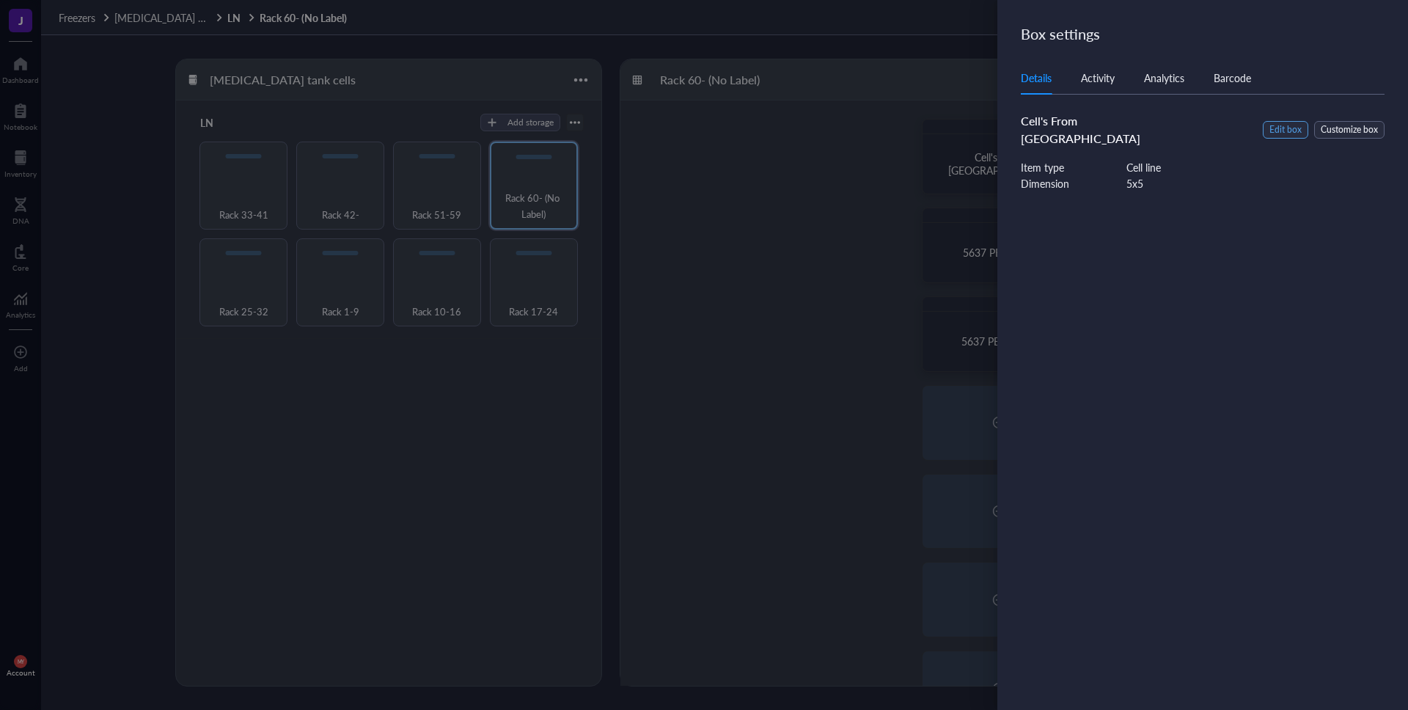
click at [1285, 123] on span "Edit box" at bounding box center [1286, 130] width 32 height 14
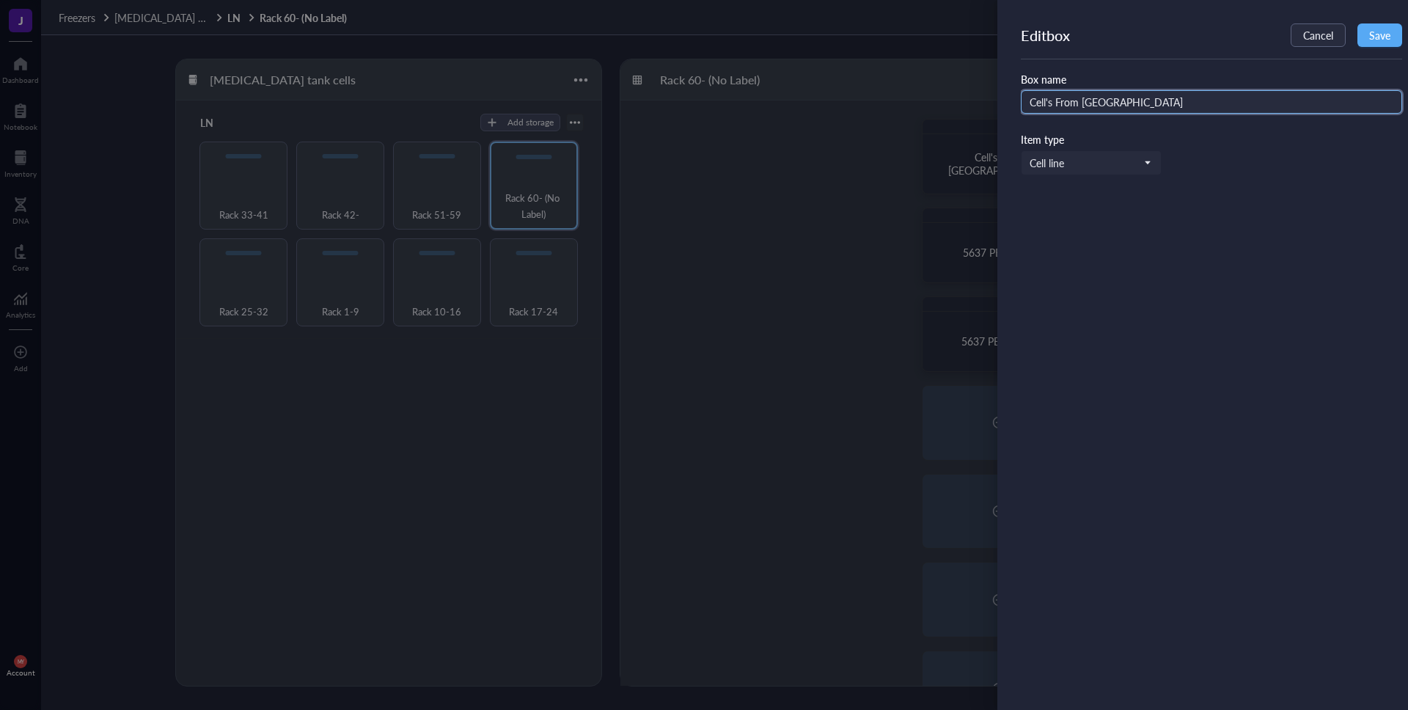
click at [1049, 100] on input "Cell's From [GEOGRAPHIC_DATA]" at bounding box center [1211, 101] width 381 height 23
click at [1146, 100] on input "Cell From [GEOGRAPHIC_DATA]" at bounding box center [1211, 101] width 381 height 23
type input "Cell From [GEOGRAPHIC_DATA]"
click at [1388, 46] on button "Save" at bounding box center [1380, 34] width 45 height 23
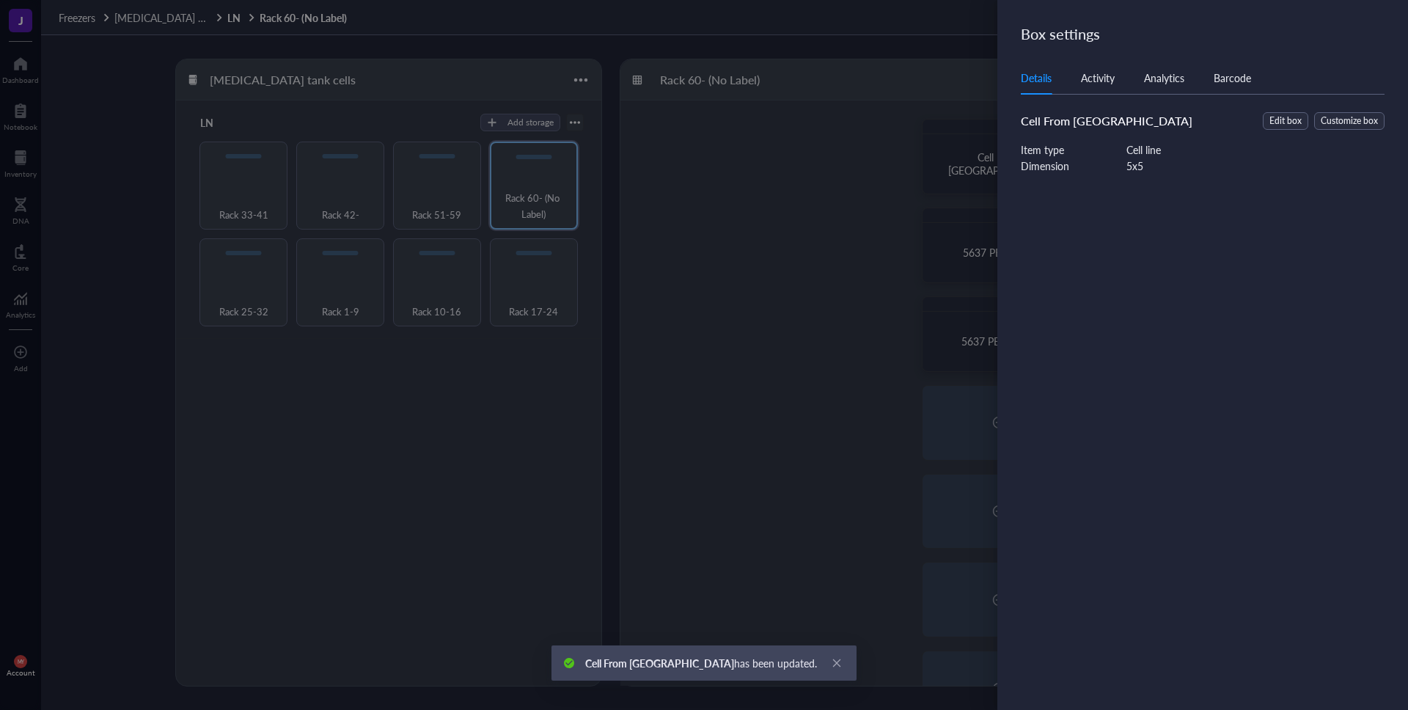
click at [975, 150] on div at bounding box center [704, 355] width 1408 height 710
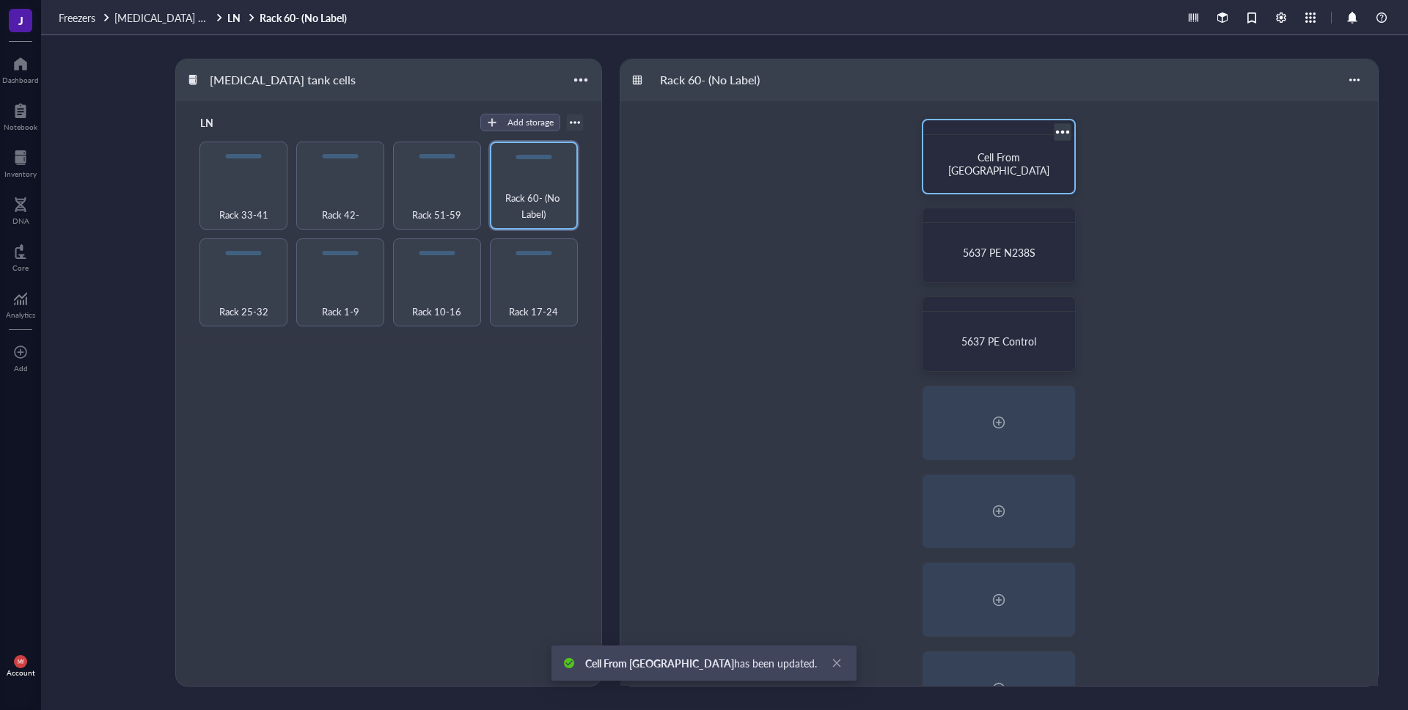
click at [994, 172] on div "Cell From [GEOGRAPHIC_DATA]" at bounding box center [998, 164] width 139 height 46
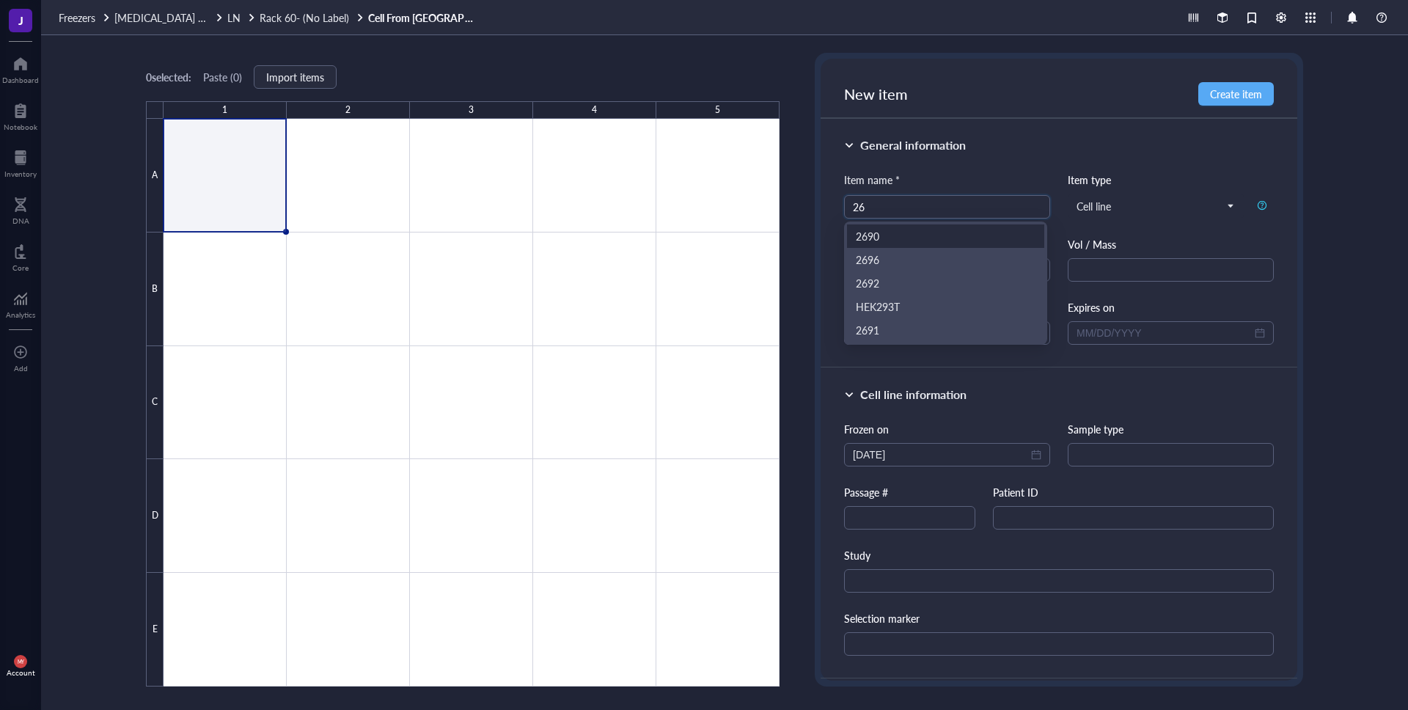
type input "2"
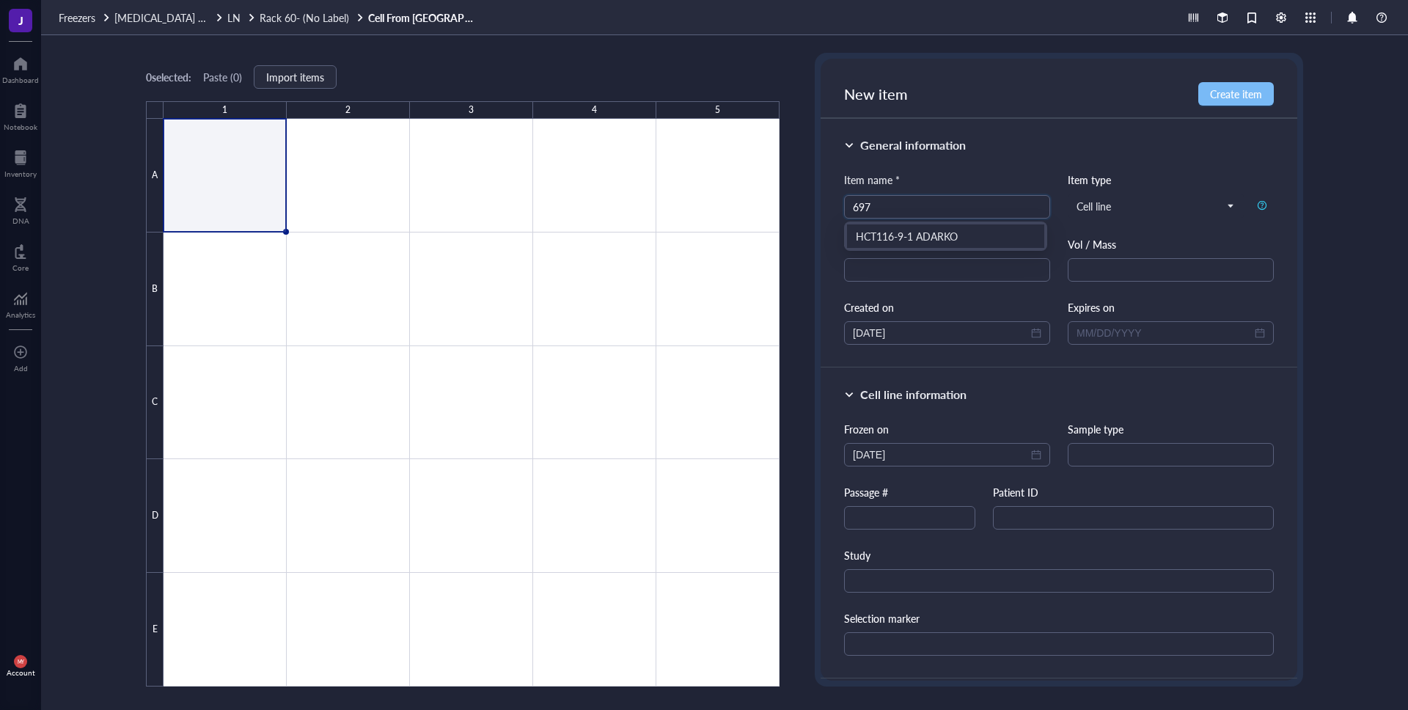
type input "697"
click at [1212, 93] on span "Create item" at bounding box center [1236, 94] width 52 height 12
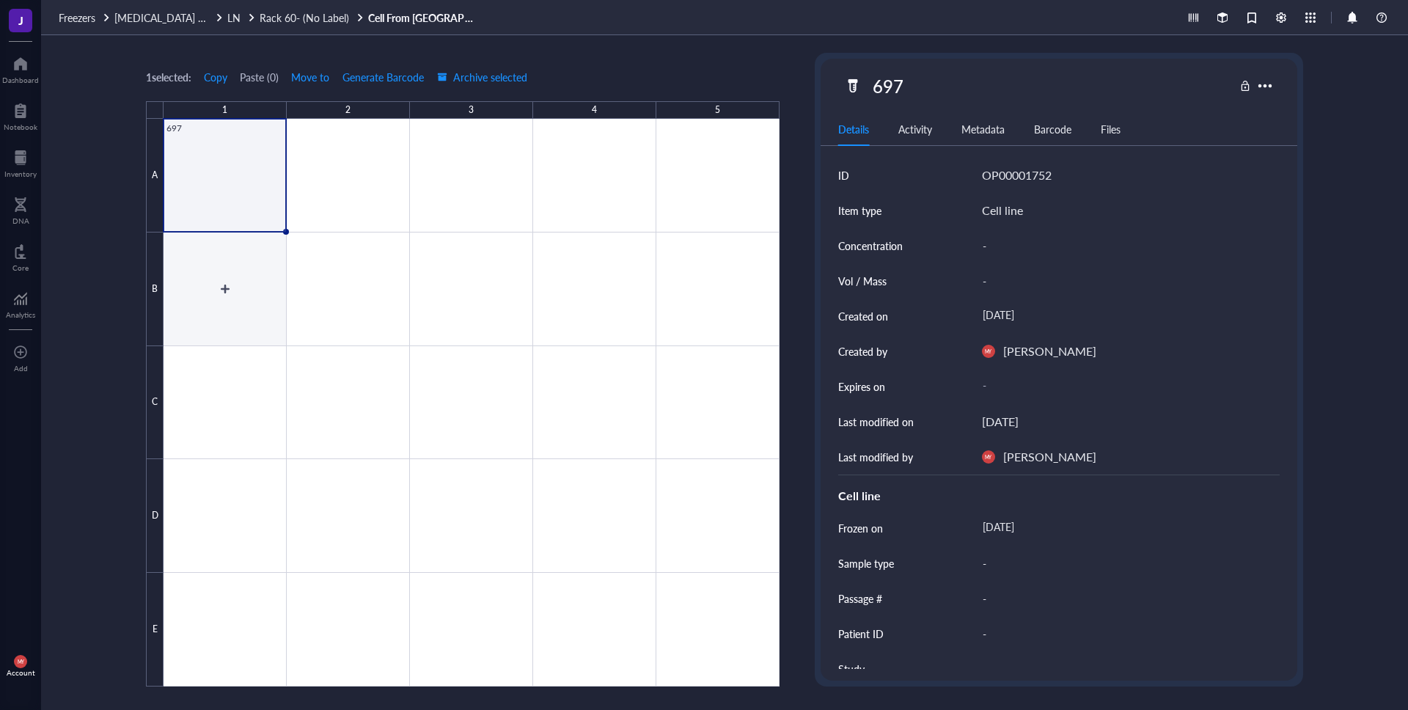
click at [213, 286] on div at bounding box center [472, 403] width 616 height 568
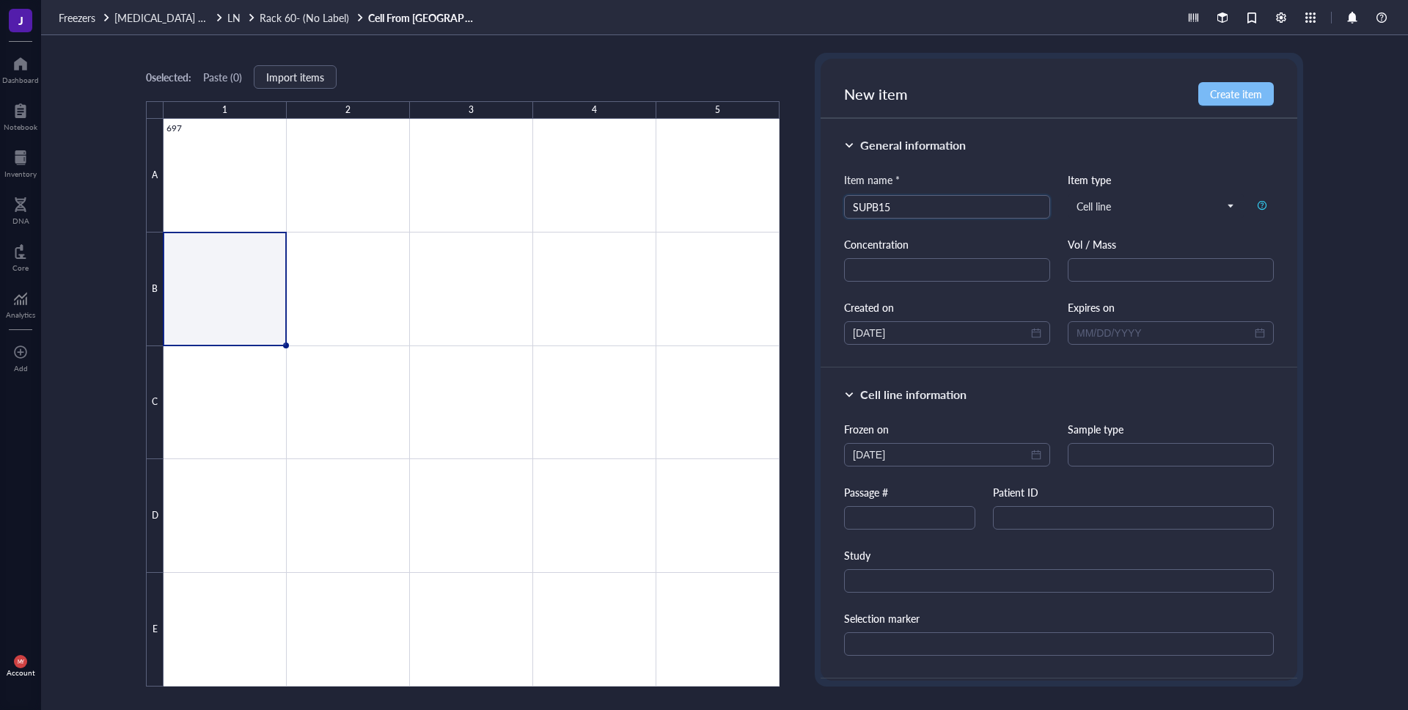
type input "SUPB15"
click at [1212, 93] on span "Create item" at bounding box center [1236, 94] width 52 height 12
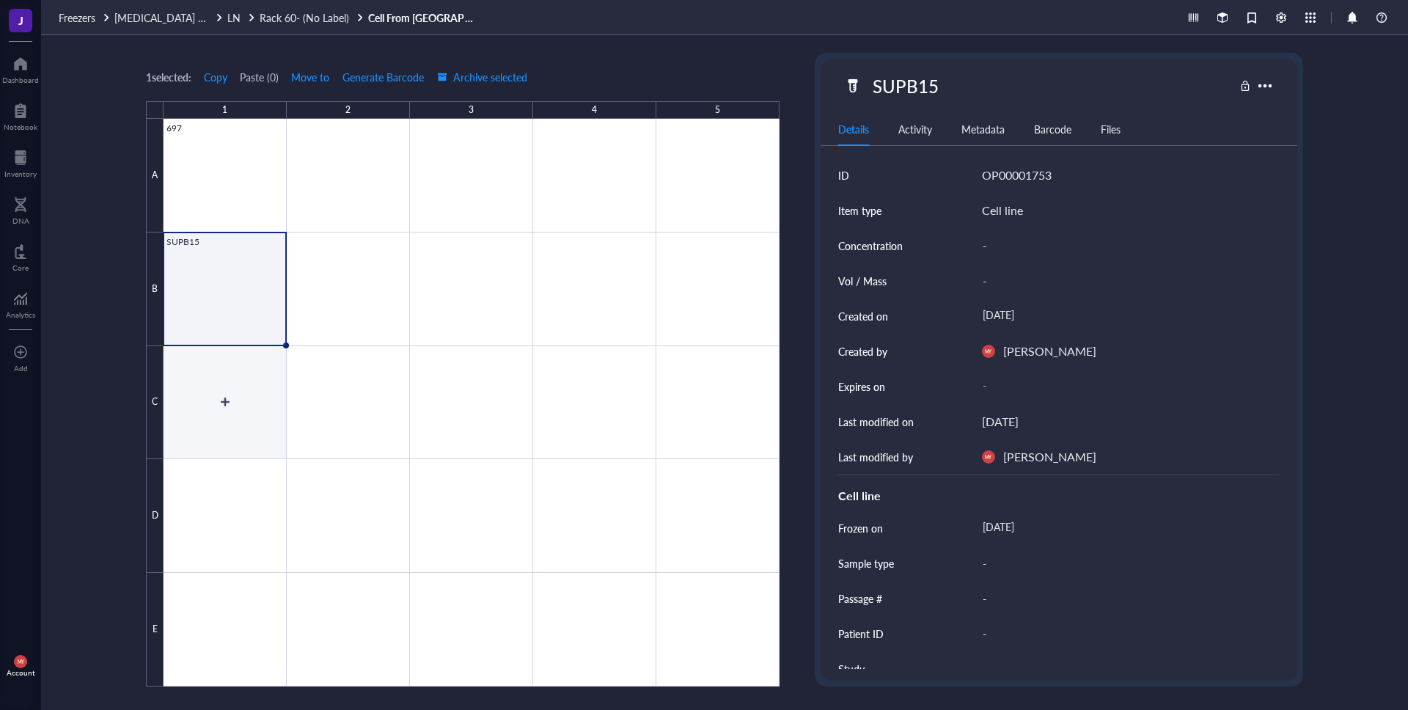
click at [232, 403] on div at bounding box center [472, 403] width 616 height 568
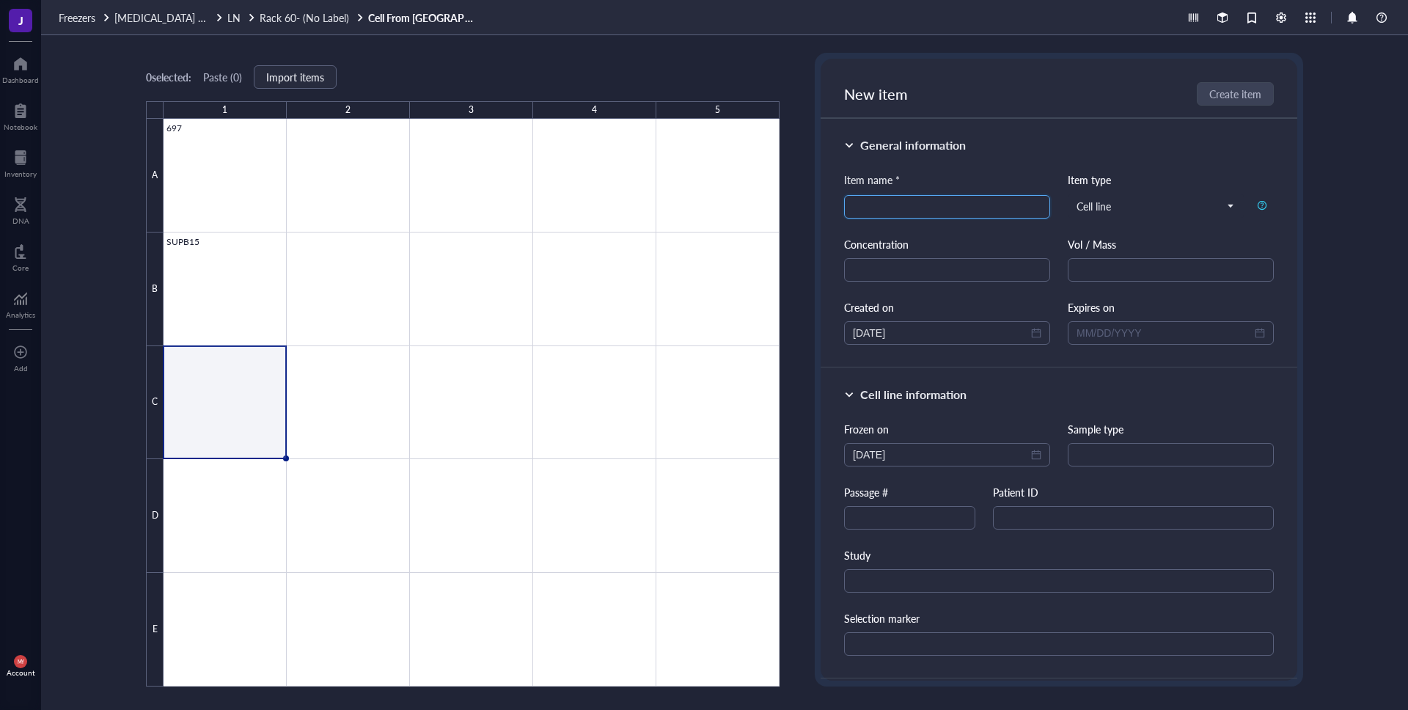
click at [970, 202] on input "search" at bounding box center [947, 207] width 188 height 22
type input "SEM"
click at [1227, 84] on button "Create item" at bounding box center [1236, 93] width 76 height 23
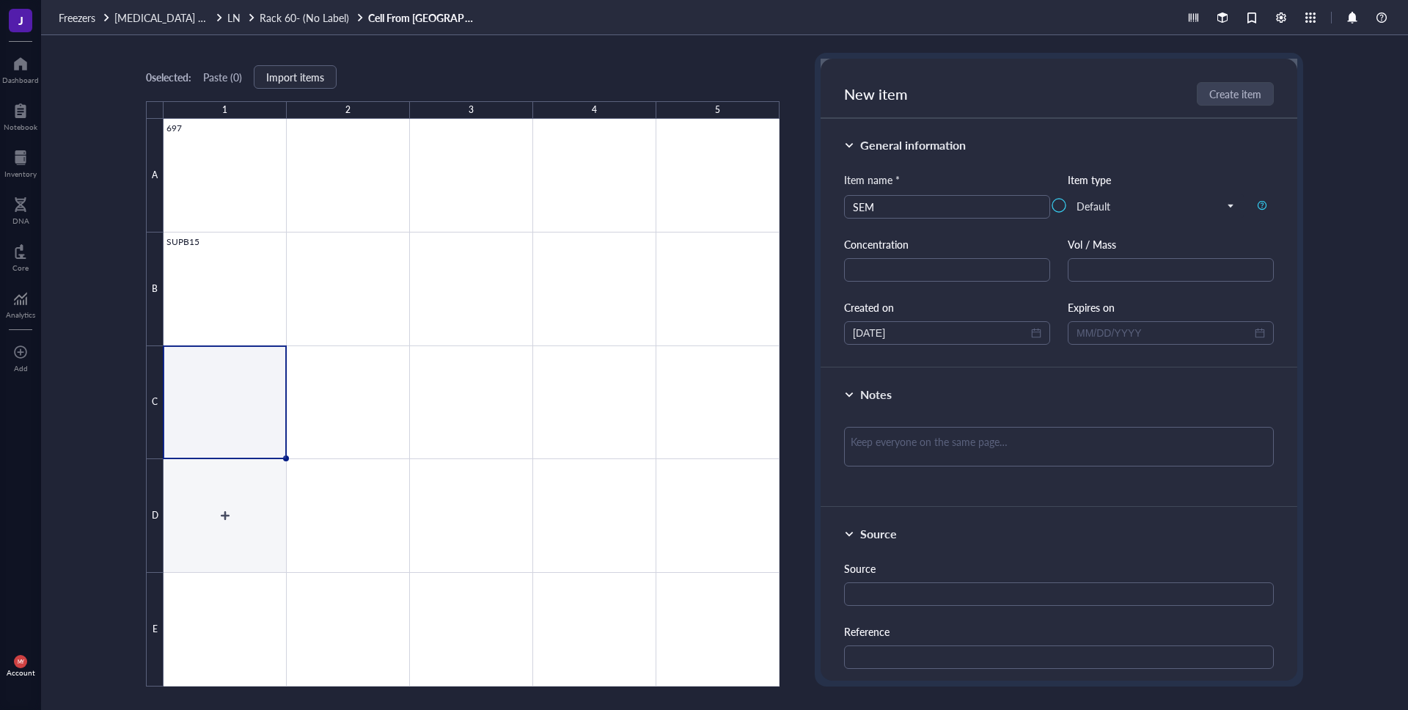
click at [213, 531] on div at bounding box center [472, 403] width 616 height 568
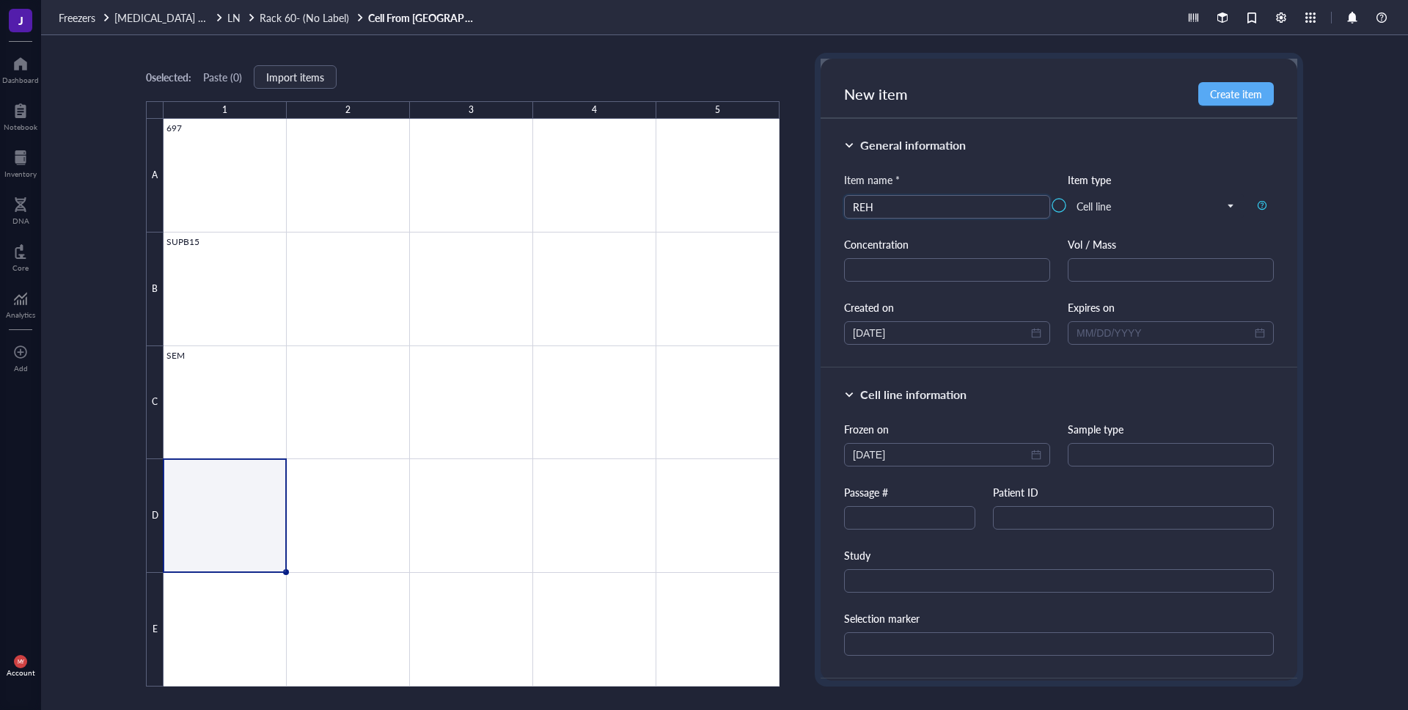
type input "REH"
click at [1248, 87] on div at bounding box center [1059, 205] width 477 height 293
click at [1247, 97] on div at bounding box center [1059, 205] width 477 height 293
click at [231, 590] on div at bounding box center [472, 403] width 616 height 568
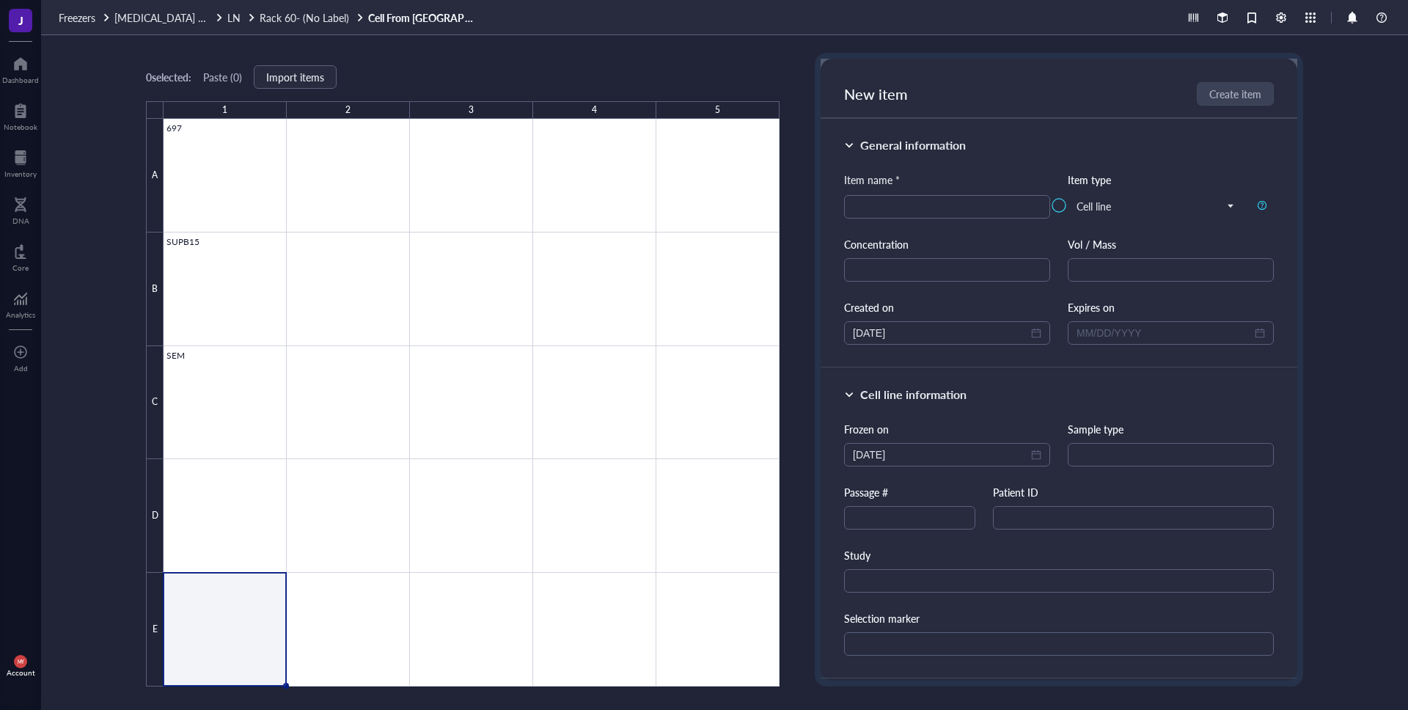
click at [889, 211] on div at bounding box center [1059, 205] width 477 height 293
click at [1114, 241] on div at bounding box center [1059, 205] width 477 height 293
click at [258, 508] on div at bounding box center [472, 403] width 616 height 568
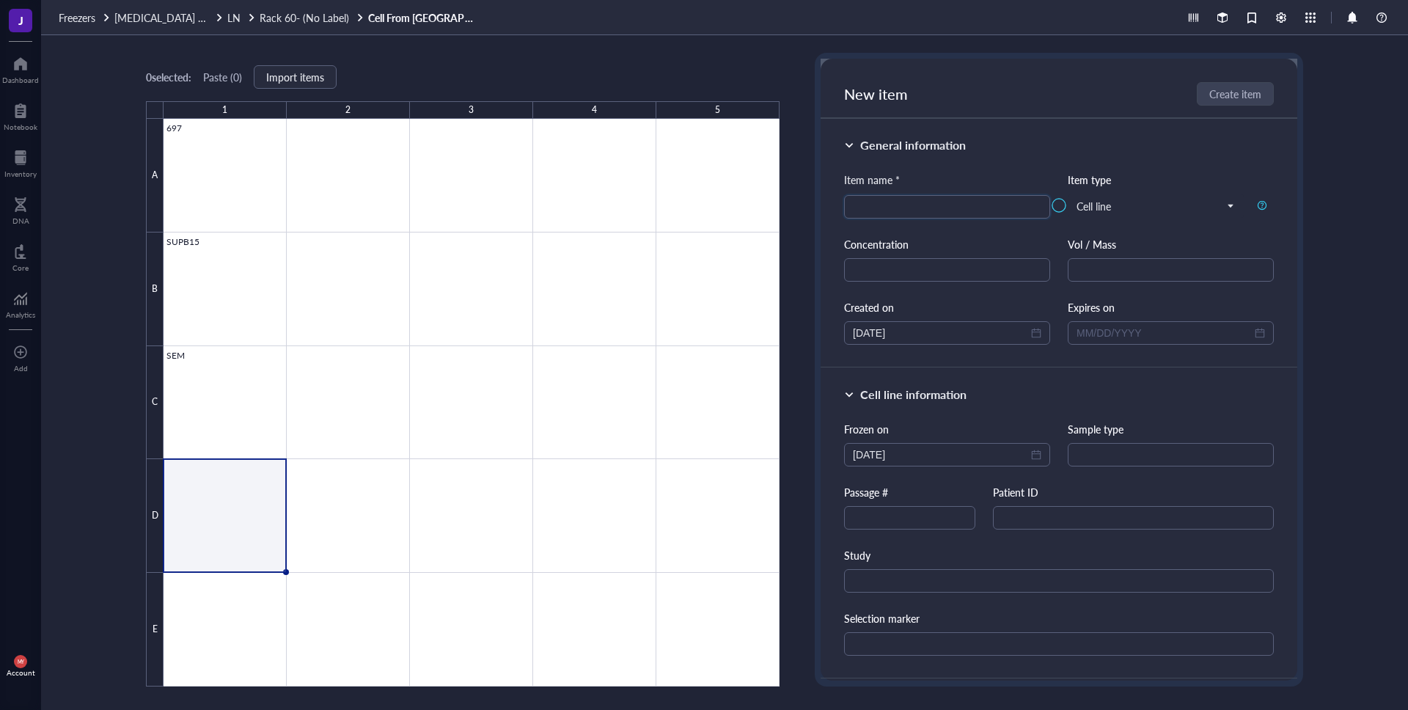
click at [1018, 199] on div at bounding box center [1059, 205] width 477 height 293
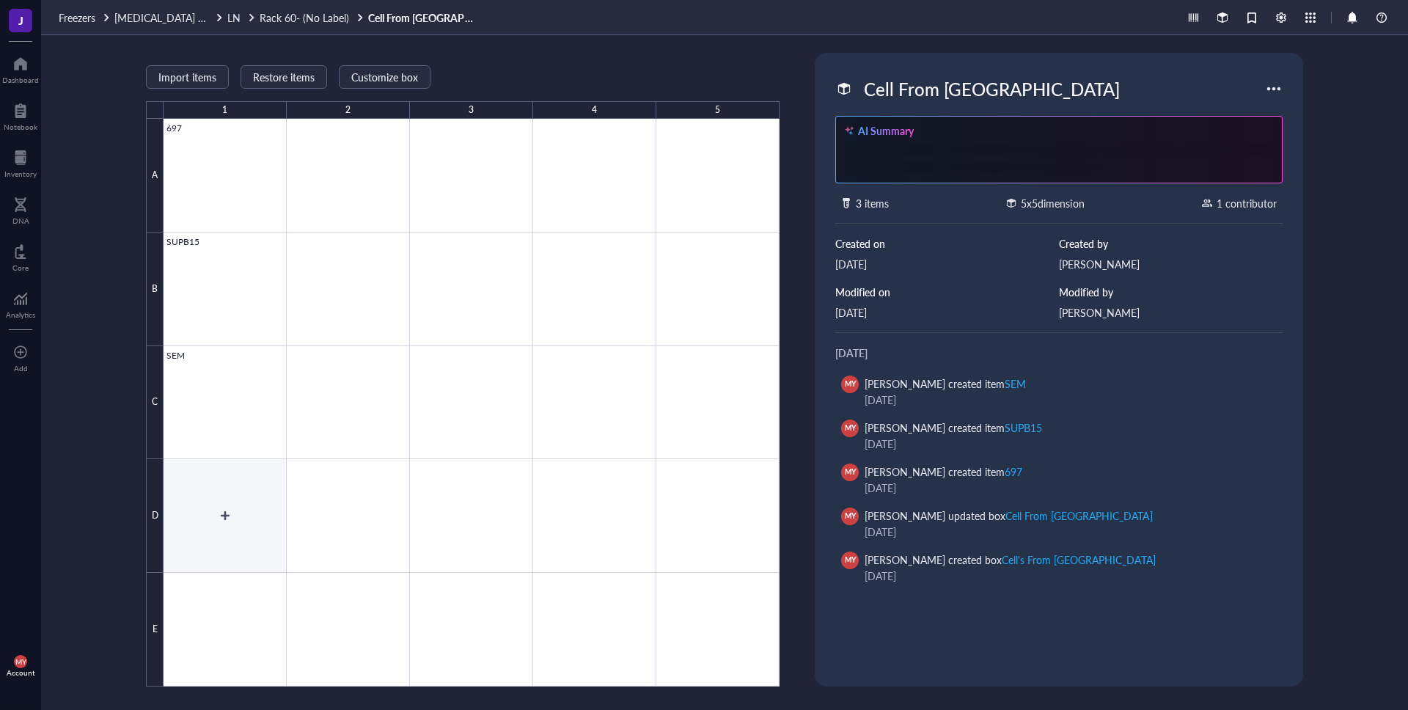
click at [213, 521] on div at bounding box center [472, 403] width 616 height 568
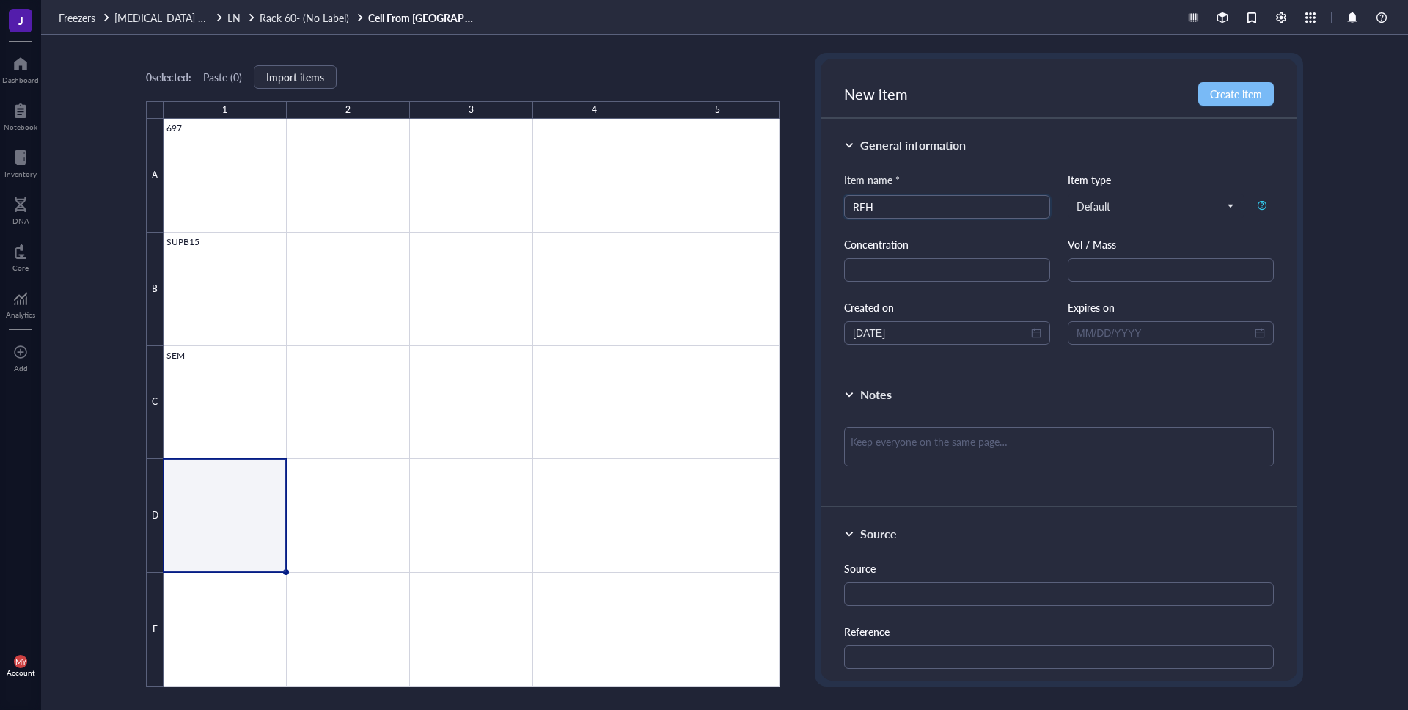
type input "REH"
click at [1238, 89] on span "Create item" at bounding box center [1236, 94] width 52 height 12
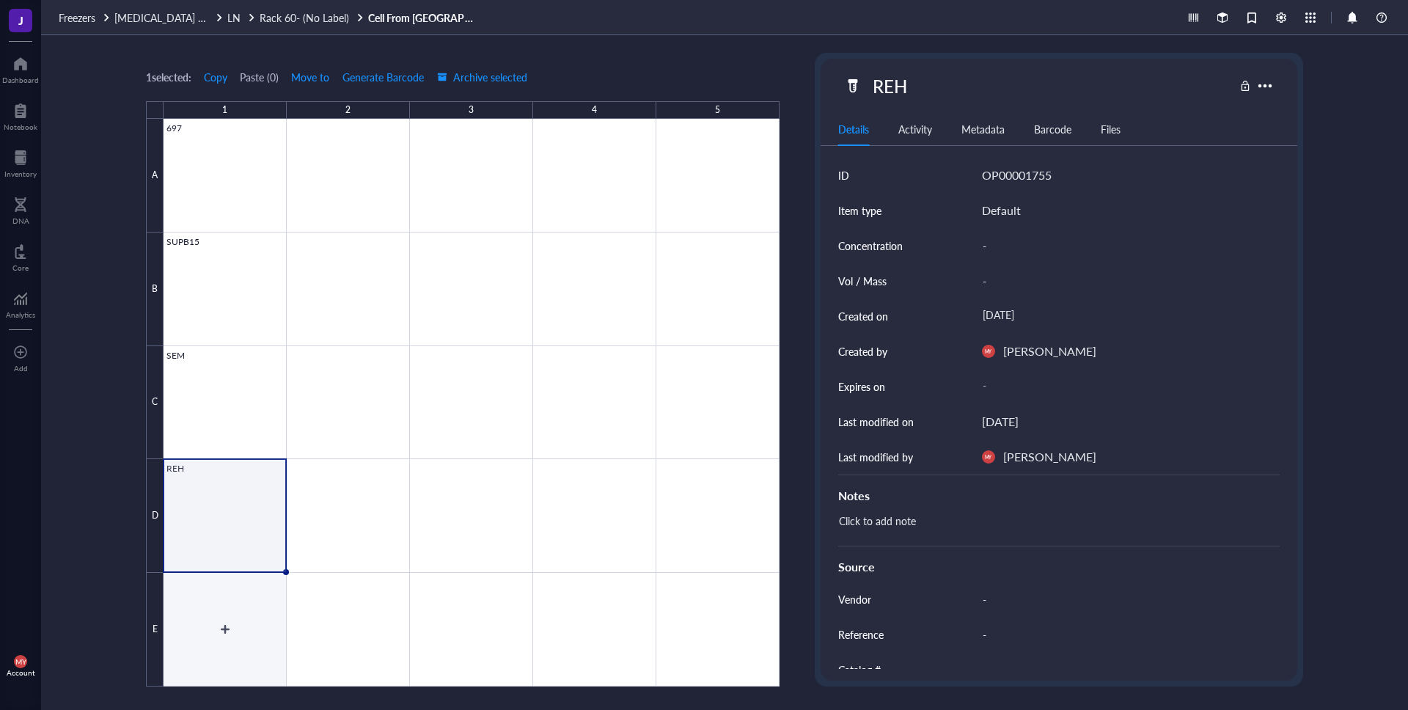
click at [208, 670] on div at bounding box center [472, 403] width 616 height 568
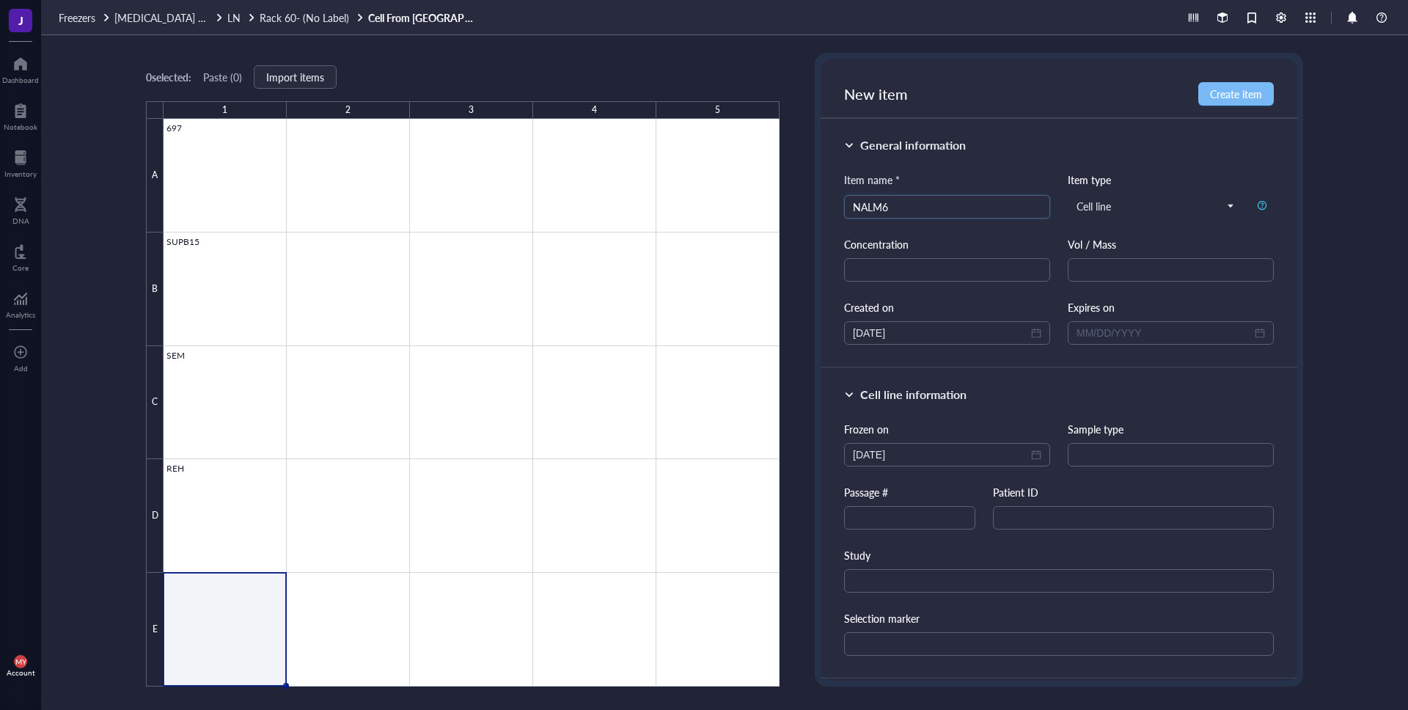
type input "NALM6"
click at [1228, 98] on span "Create item" at bounding box center [1236, 94] width 52 height 12
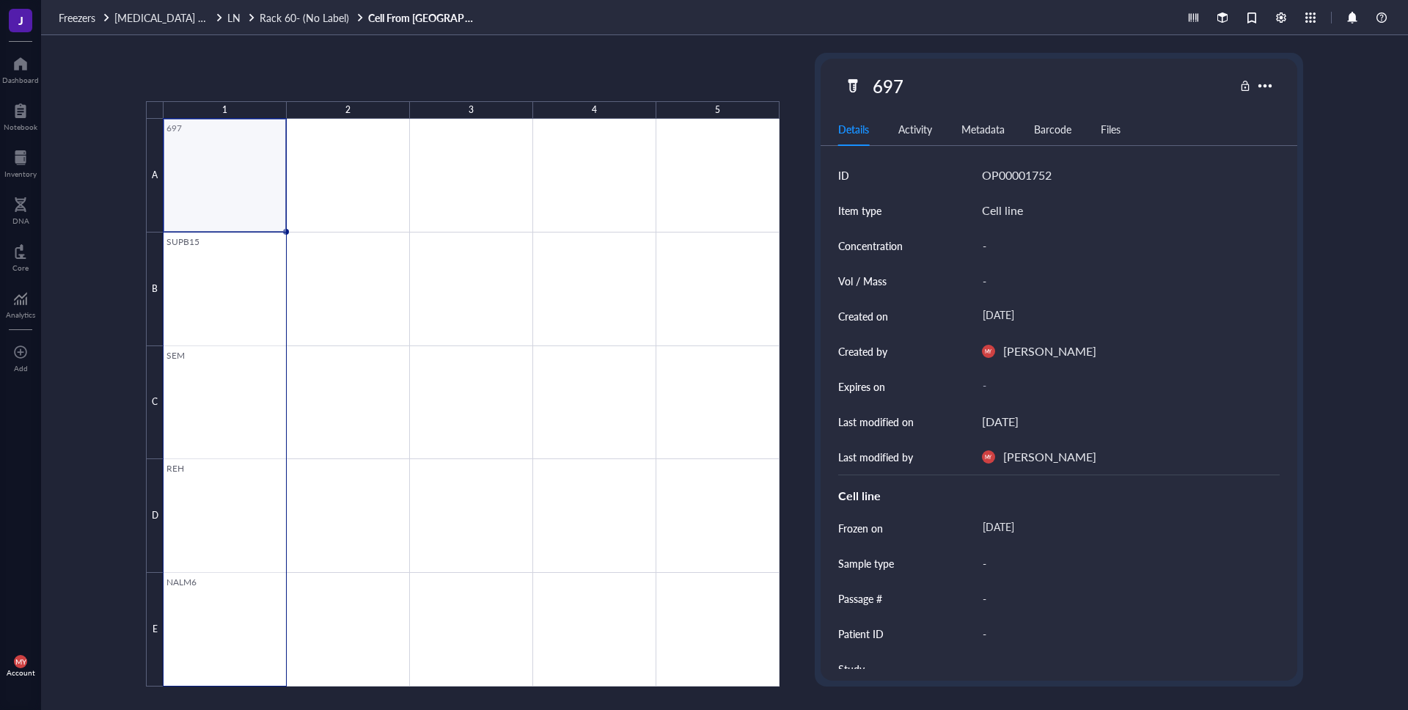
drag, startPoint x: 282, startPoint y: 180, endPoint x: 193, endPoint y: 615, distance: 444.7
click at [193, 615] on div at bounding box center [472, 403] width 616 height 568
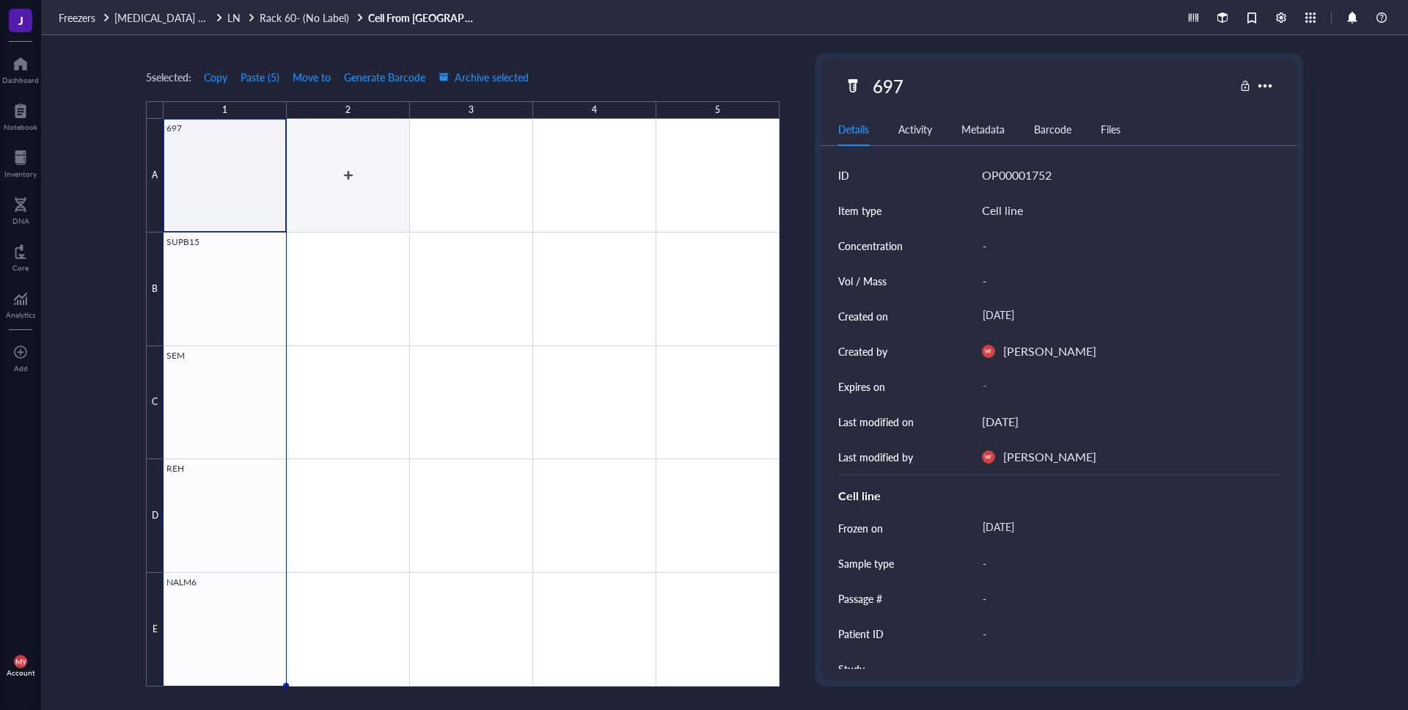
click at [356, 210] on div at bounding box center [472, 403] width 616 height 568
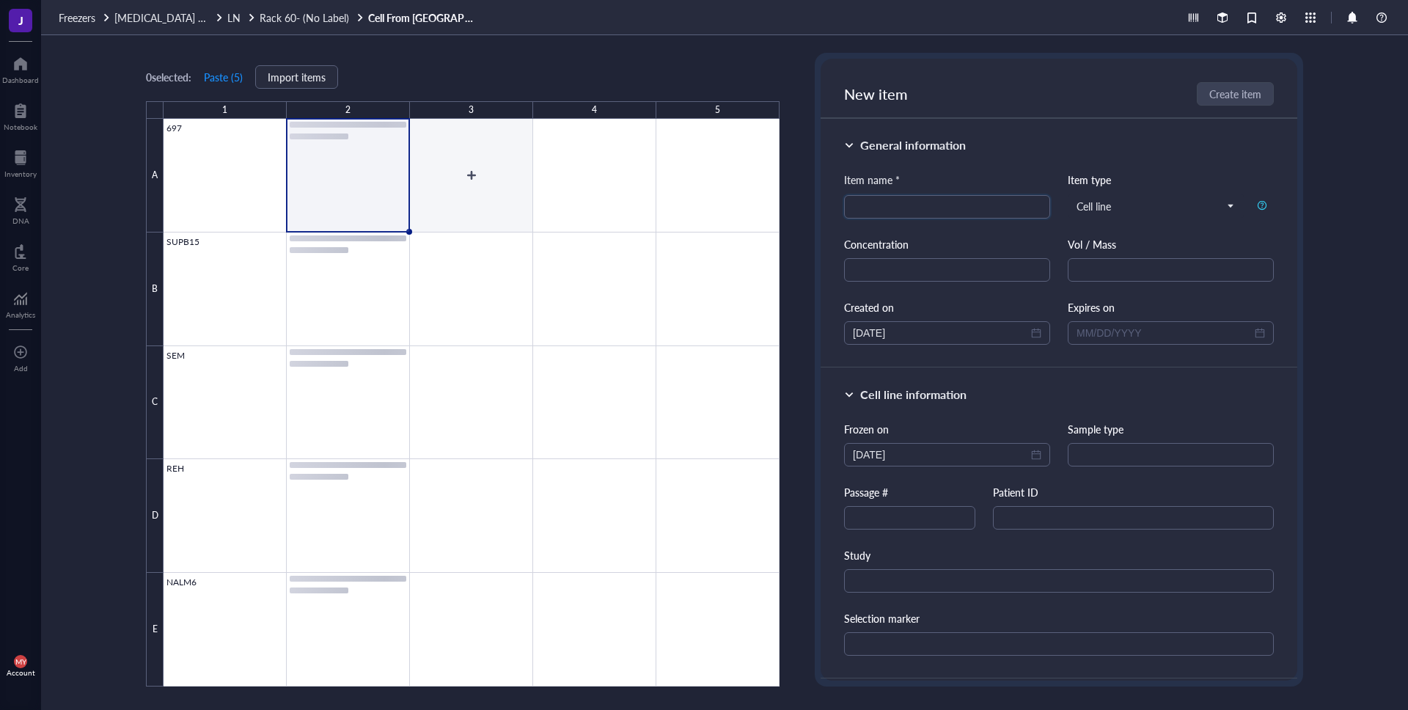
click at [443, 195] on div at bounding box center [472, 403] width 616 height 568
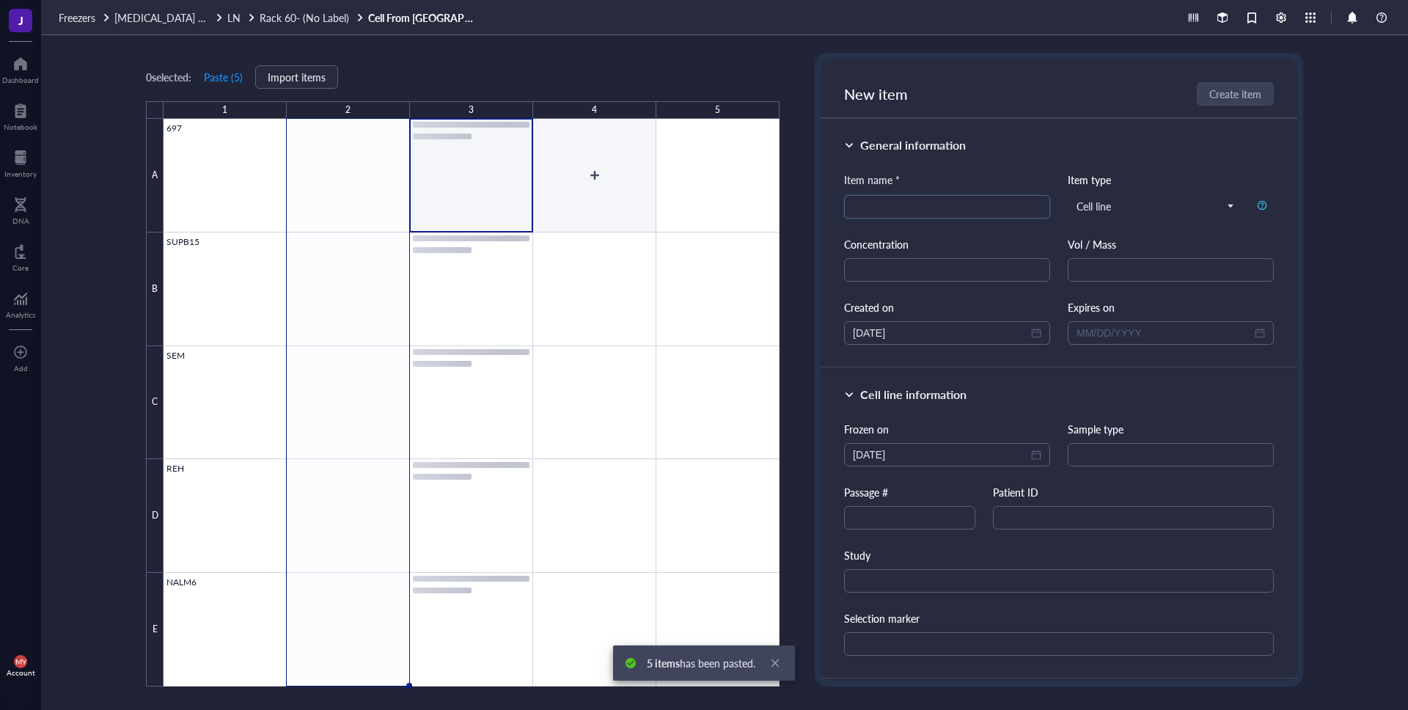
click at [581, 174] on div at bounding box center [472, 403] width 616 height 568
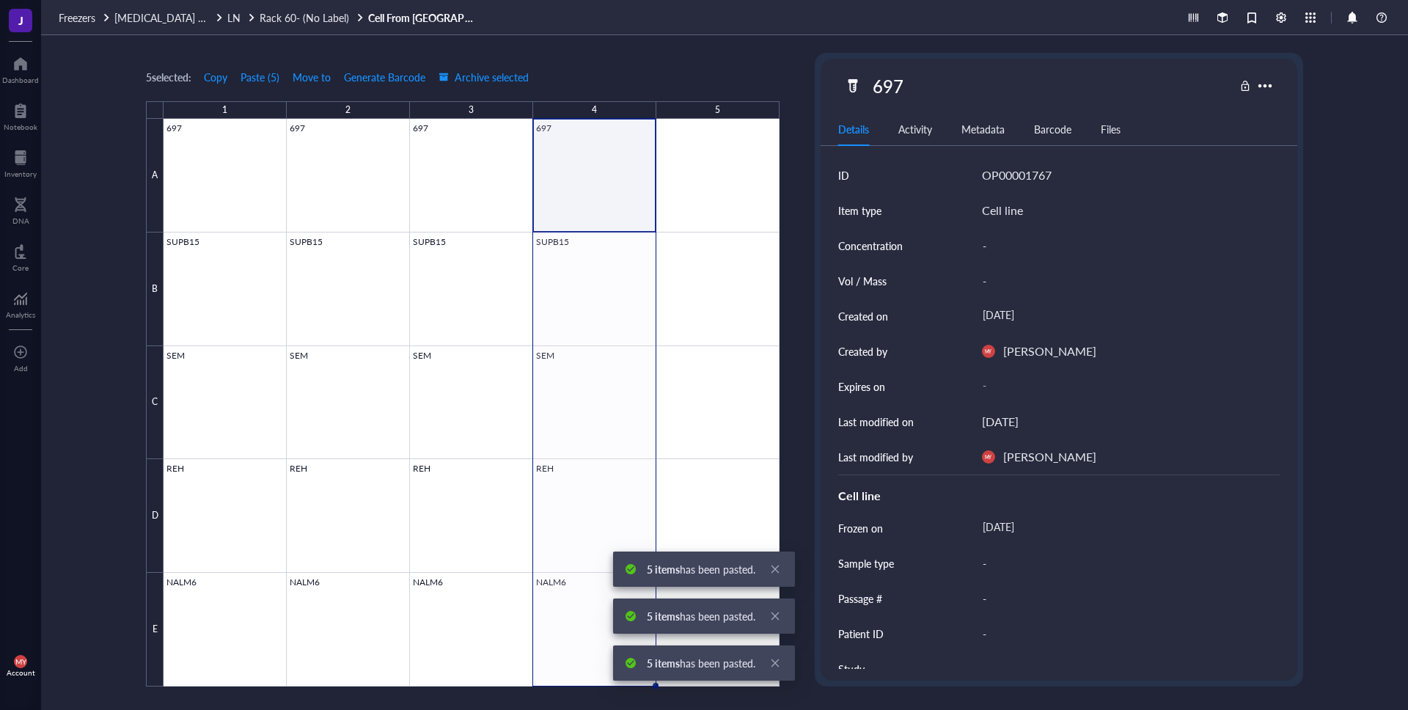
click at [63, 21] on span "Freezers" at bounding box center [77, 17] width 37 height 15
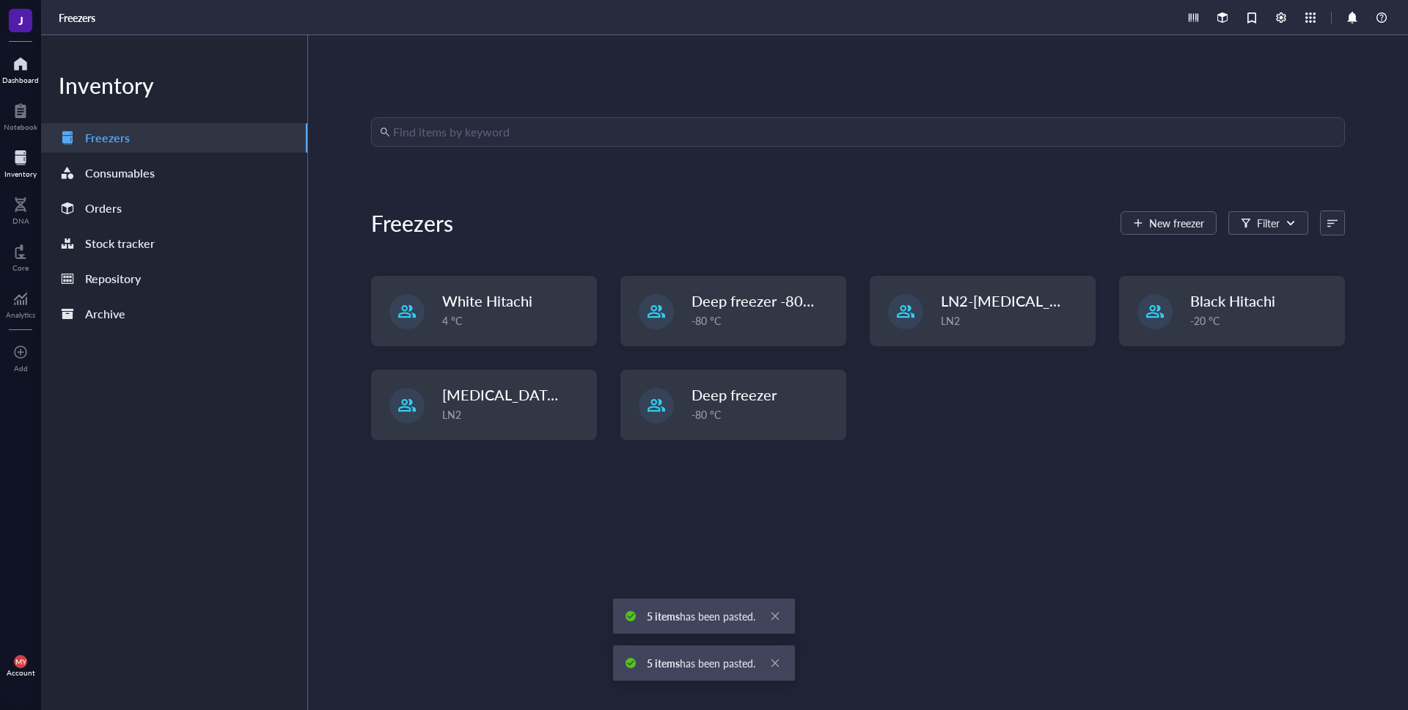
click at [15, 67] on div at bounding box center [20, 63] width 37 height 23
